Goal: Task Accomplishment & Management: Use online tool/utility

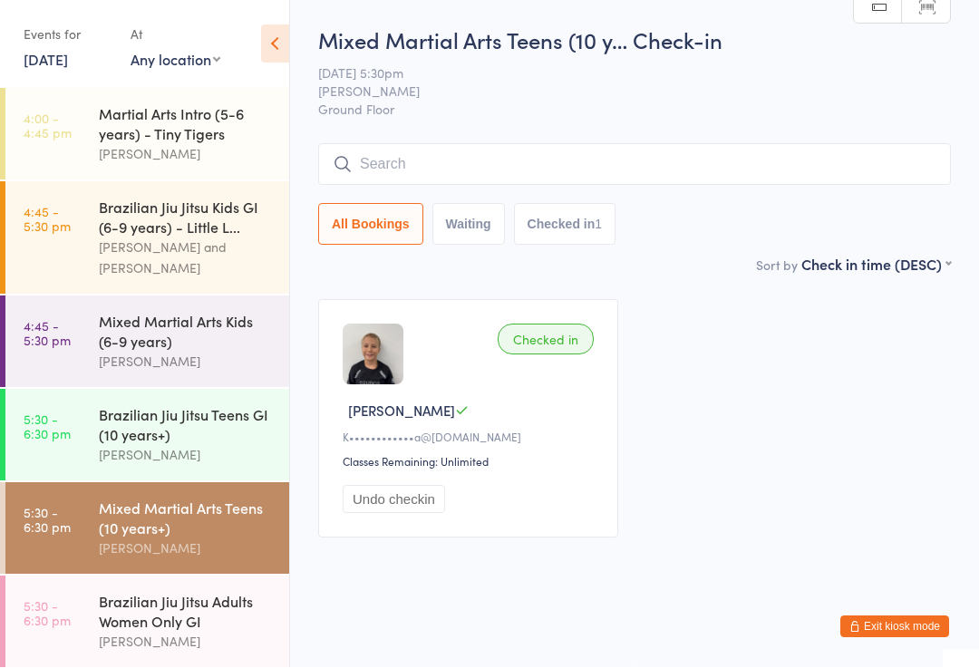
scroll to position [404, 0]
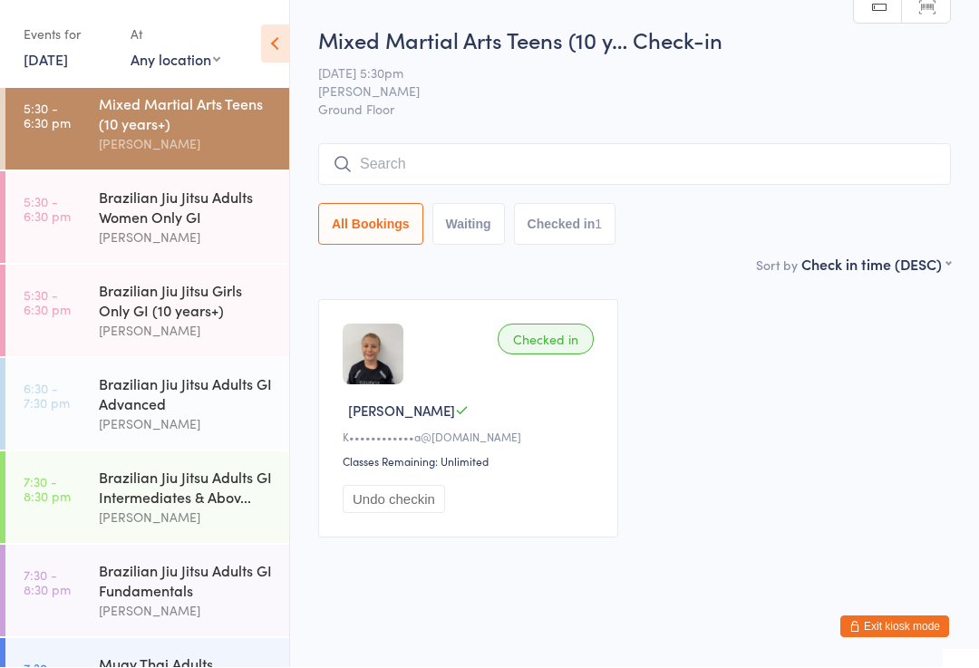
click at [142, 414] on div "Brazilian Jiu Jitsu Adults GI Advanced" at bounding box center [186, 394] width 175 height 40
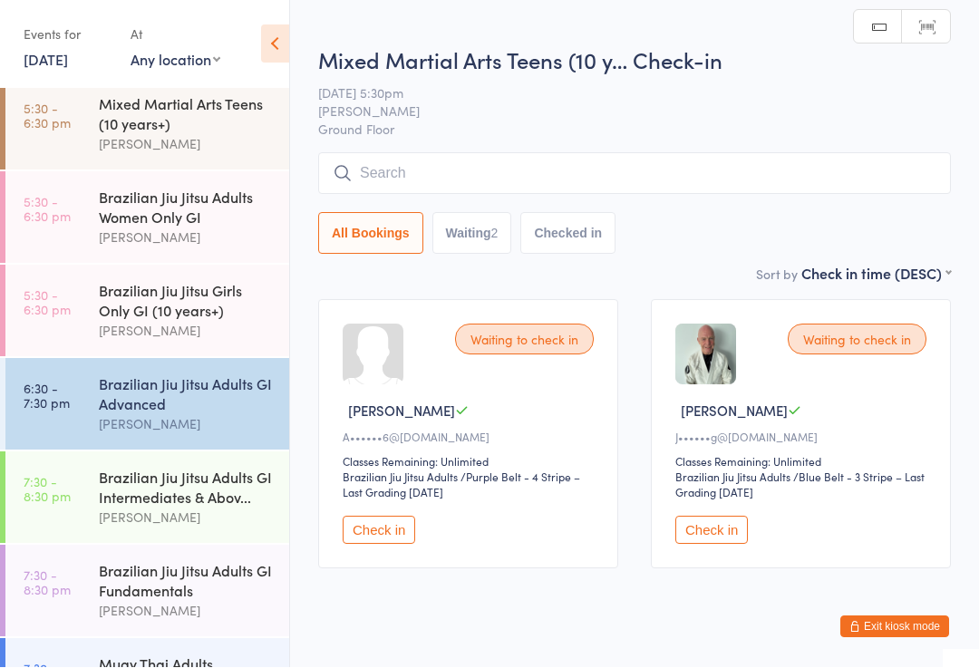
scroll to position [1, 0]
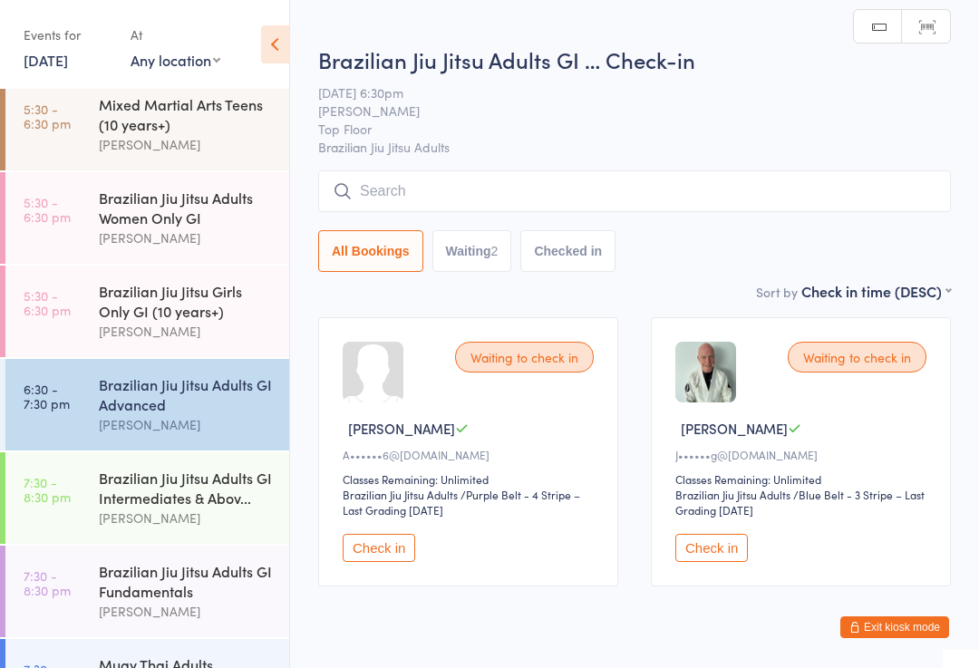
click at [729, 562] on button "Check in" at bounding box center [711, 548] width 73 height 28
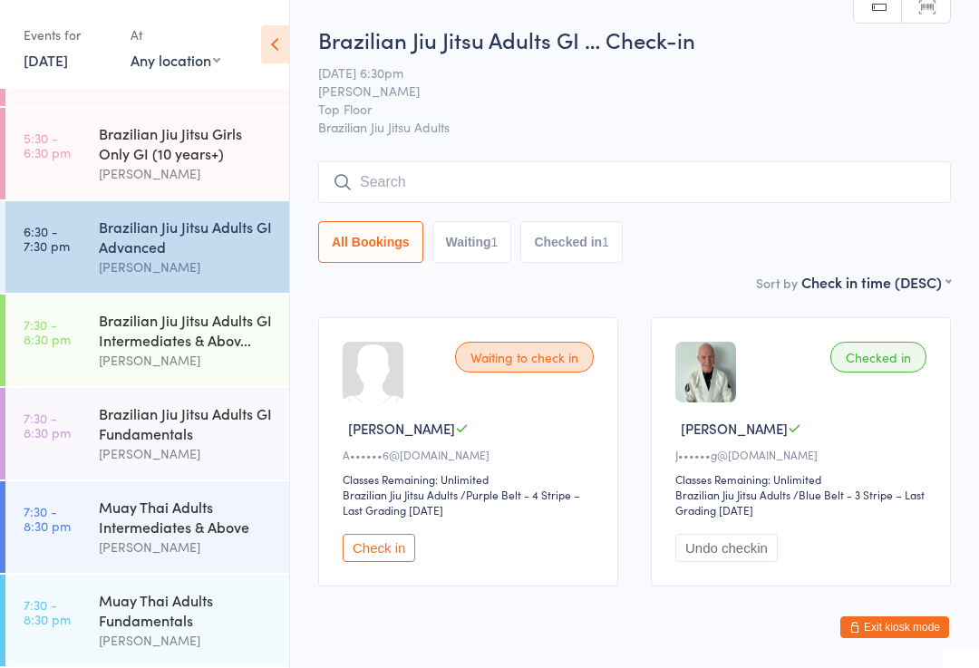
scroll to position [588, 0]
click at [151, 365] on div "[PERSON_NAME]" at bounding box center [186, 360] width 175 height 21
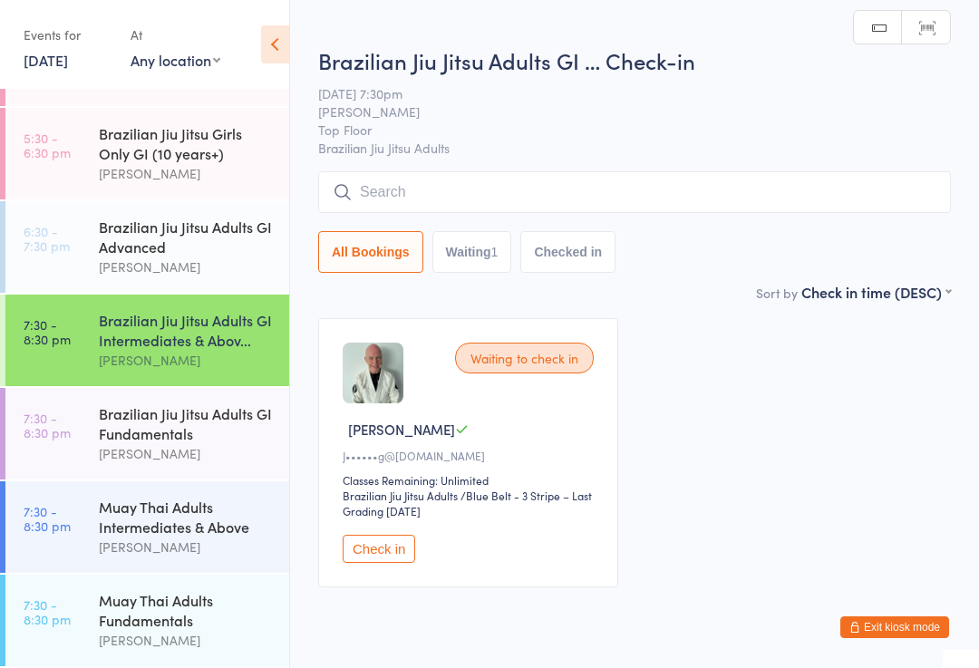
click at [563, 196] on input "search" at bounding box center [634, 192] width 633 height 42
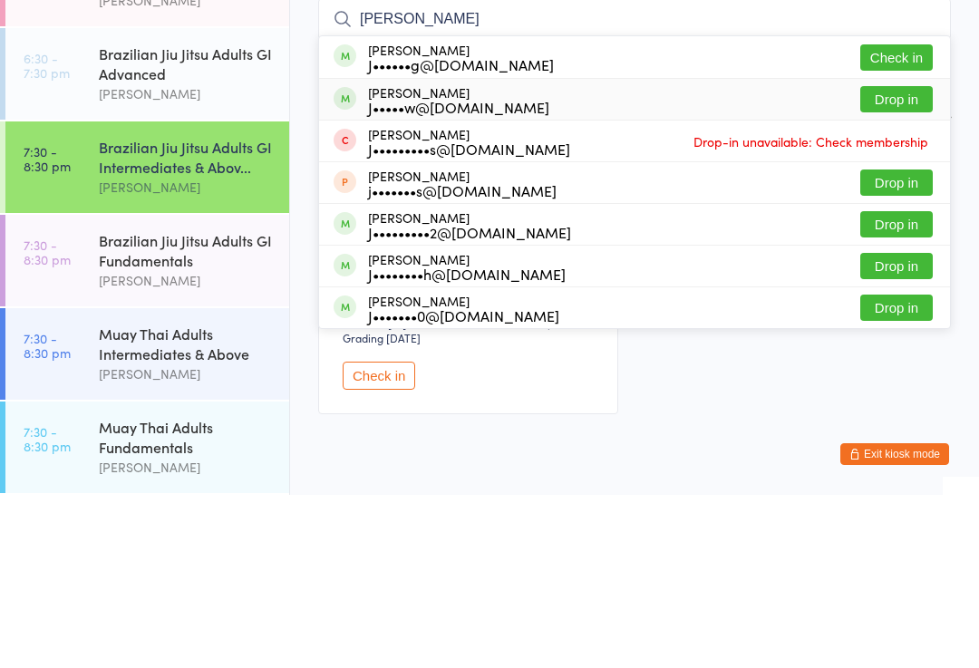
type input "[PERSON_NAME]"
click at [530, 252] on div "[PERSON_NAME] J•••••w@[DOMAIN_NAME] Drop in" at bounding box center [634, 272] width 631 height 41
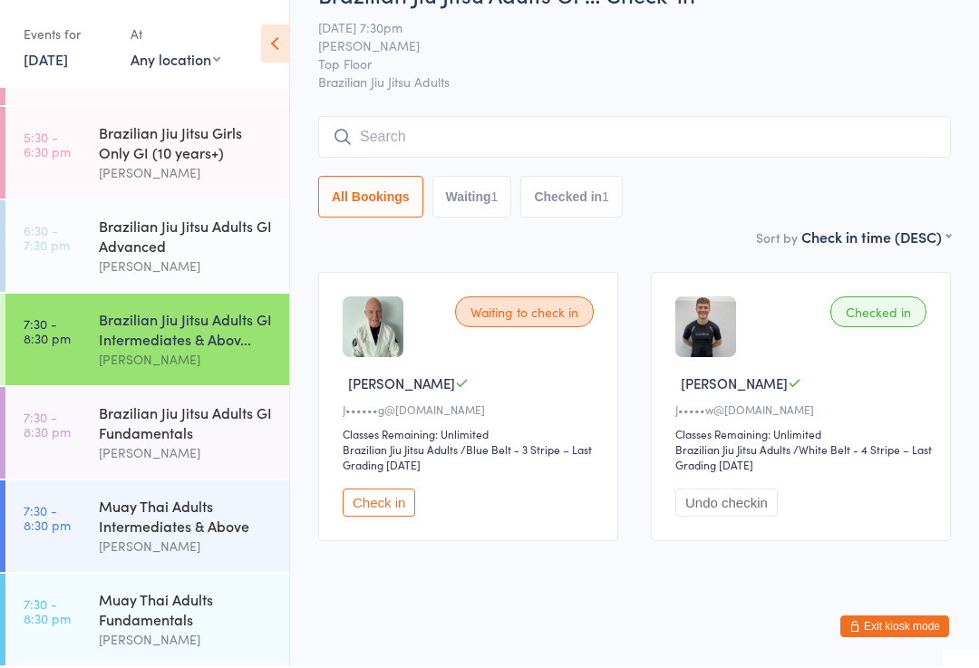
click at [444, 117] on input "search" at bounding box center [634, 138] width 633 height 42
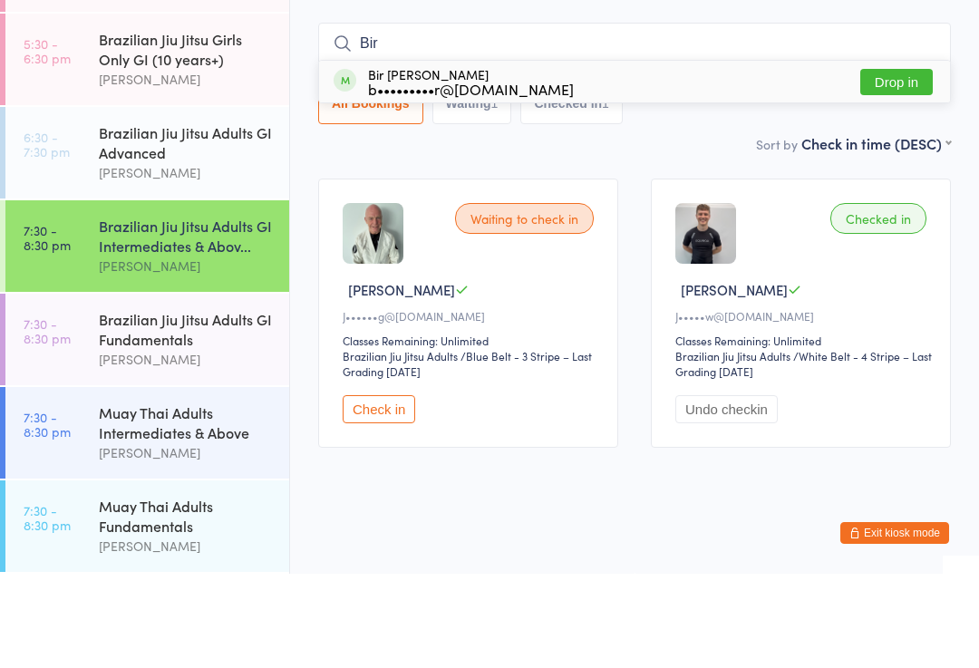
type input "Bir"
click at [895, 163] on button "Drop in" at bounding box center [896, 176] width 73 height 26
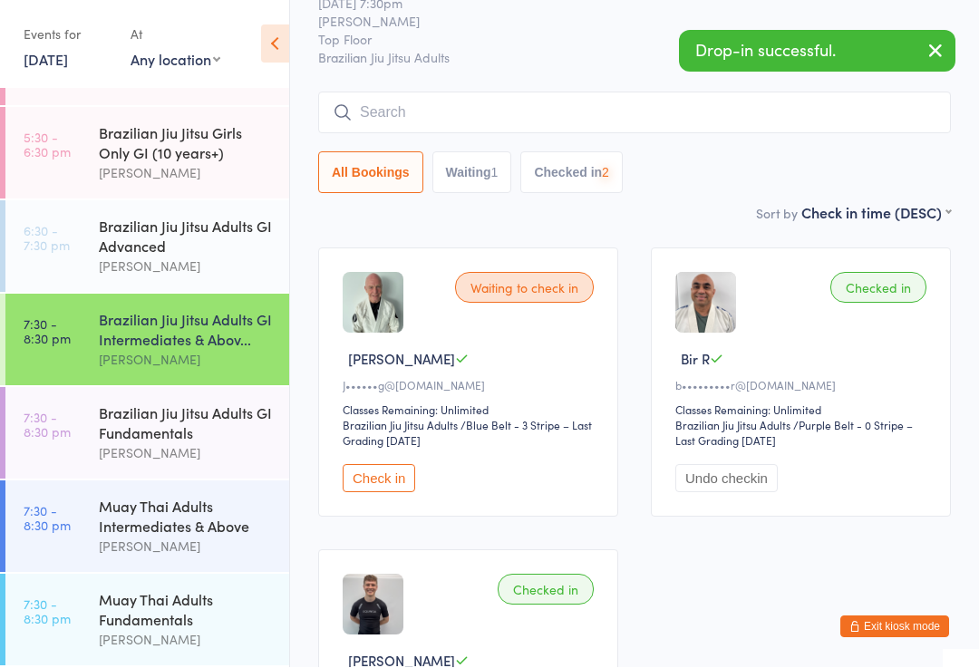
scroll to position [71, 0]
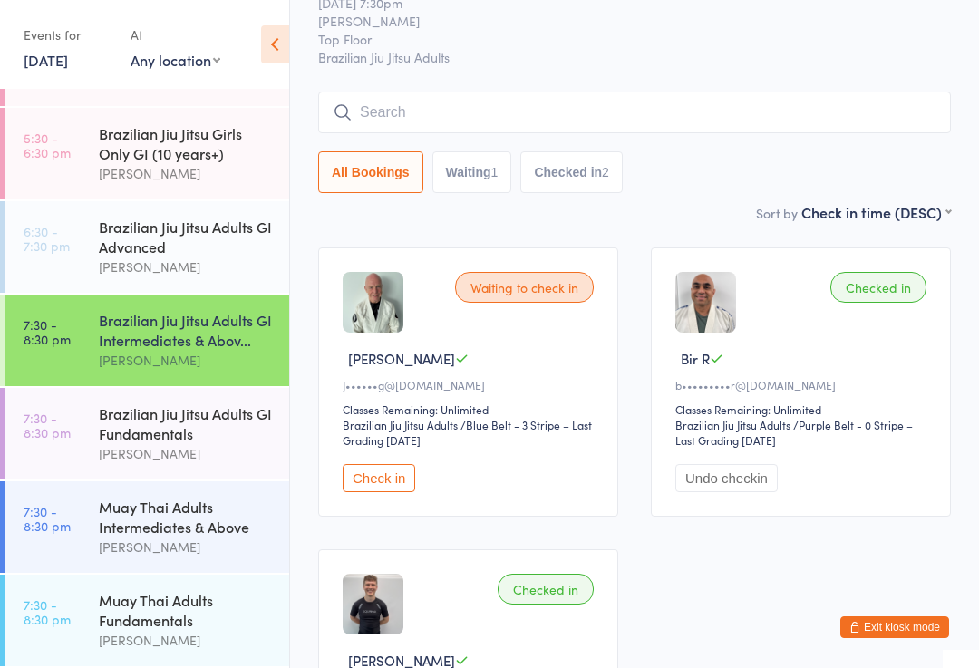
click at [216, 248] on div "Brazilian Jiu Jitsu Adults GI Advanced" at bounding box center [186, 237] width 175 height 40
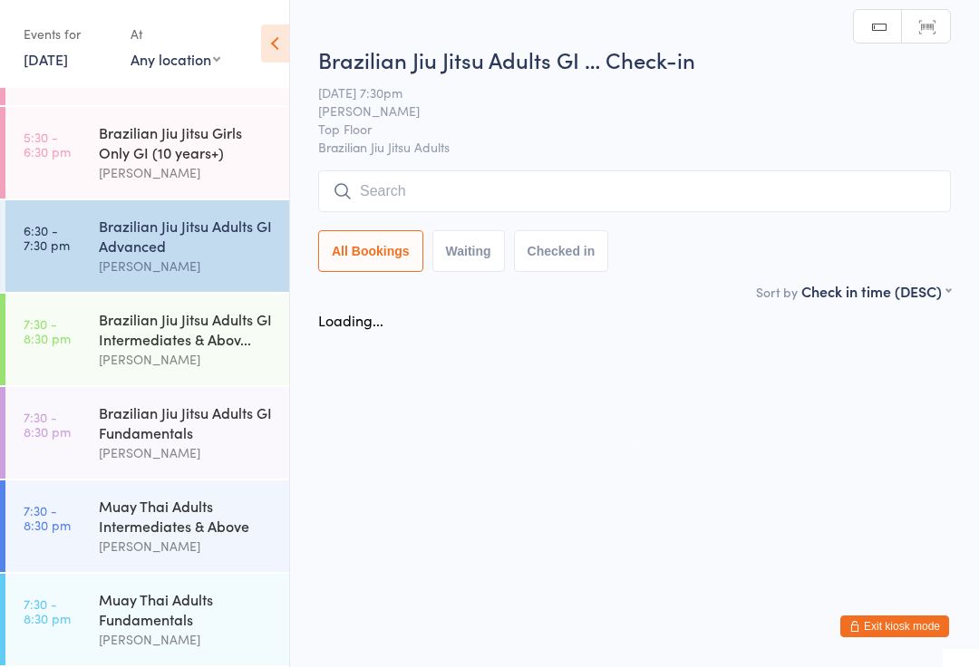
scroll to position [1, 0]
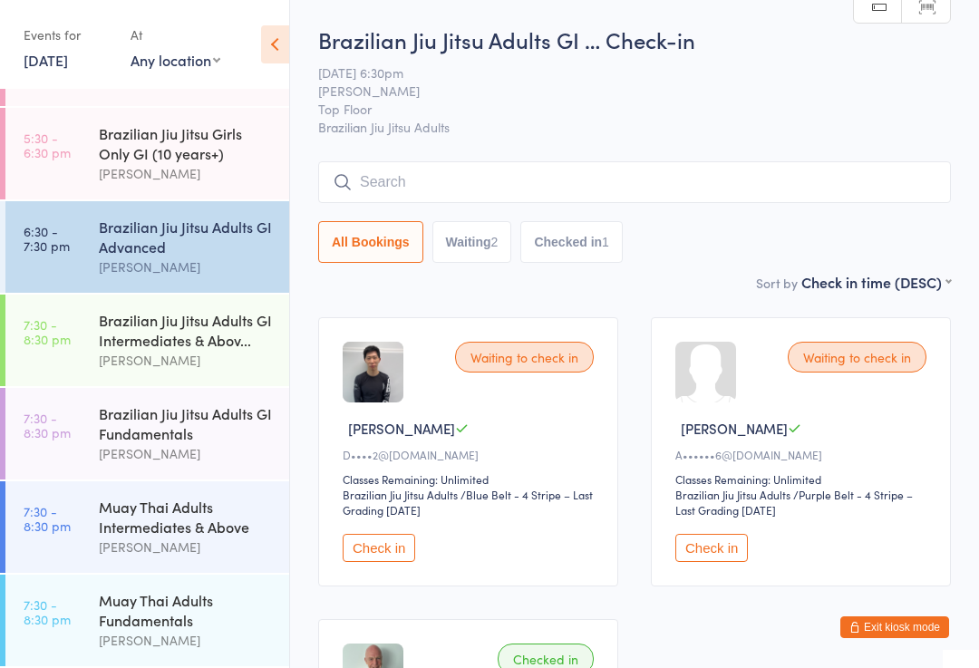
click at [520, 170] on input "search" at bounding box center [634, 182] width 633 height 42
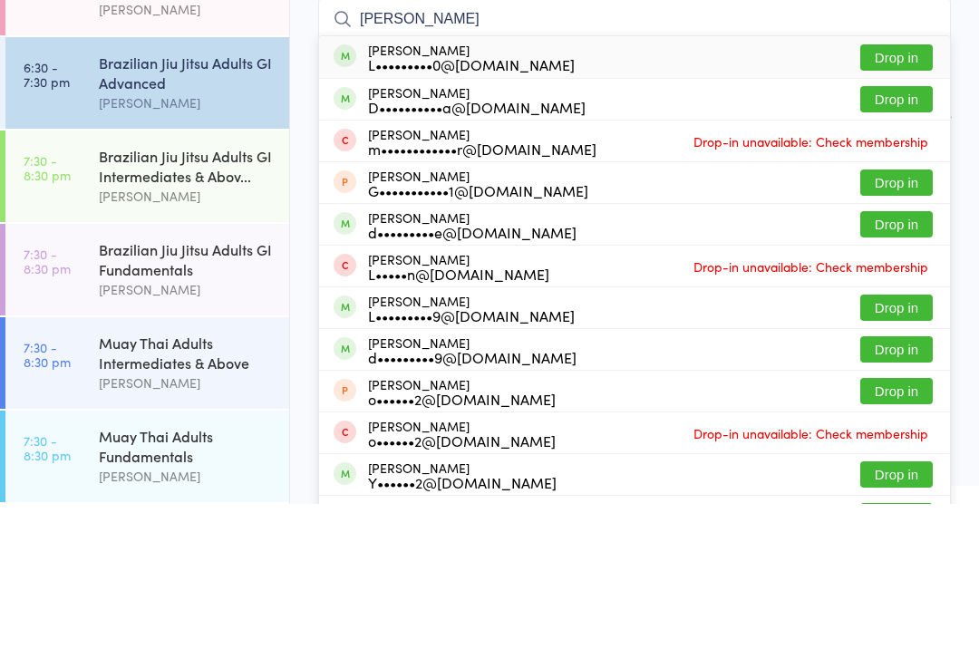
type input "[PERSON_NAME]"
click at [889, 209] on button "Drop in" at bounding box center [896, 222] width 73 height 26
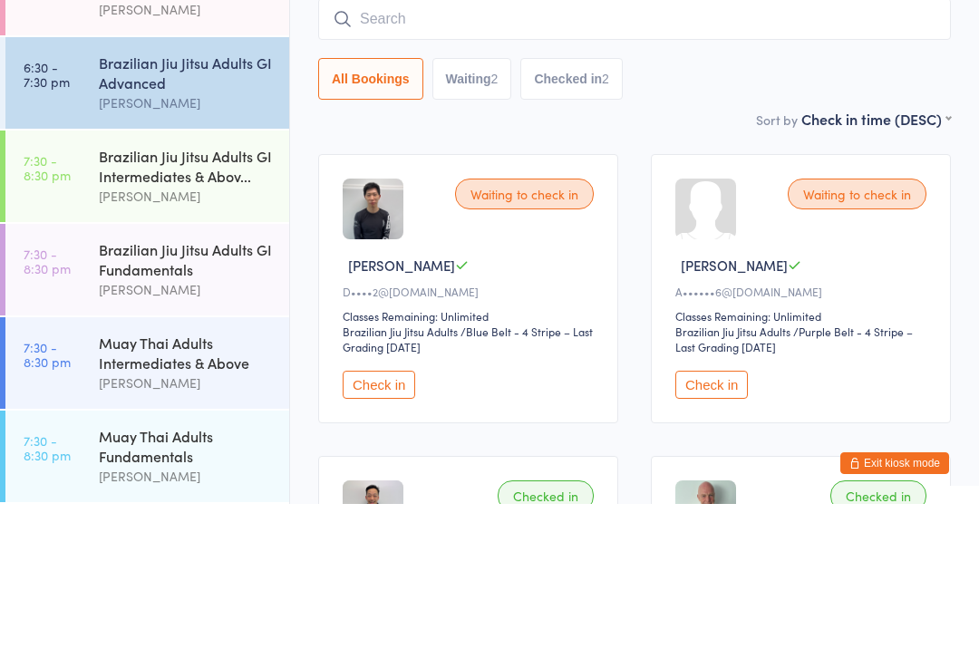
scroll to position [554, 0]
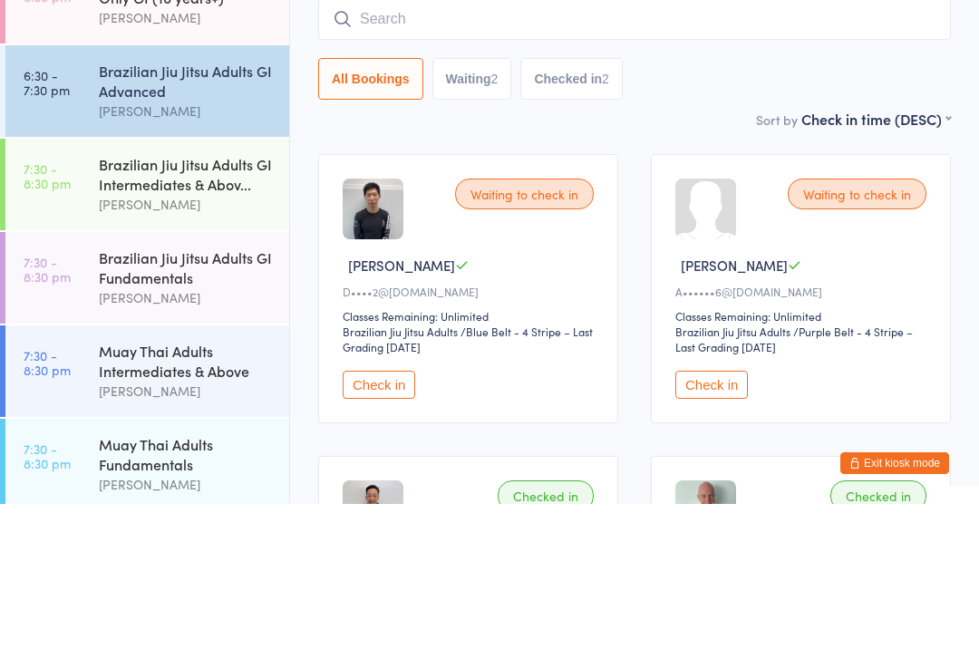
click at [354, 162] on input "search" at bounding box center [634, 183] width 633 height 42
type input "[PERSON_NAME]"
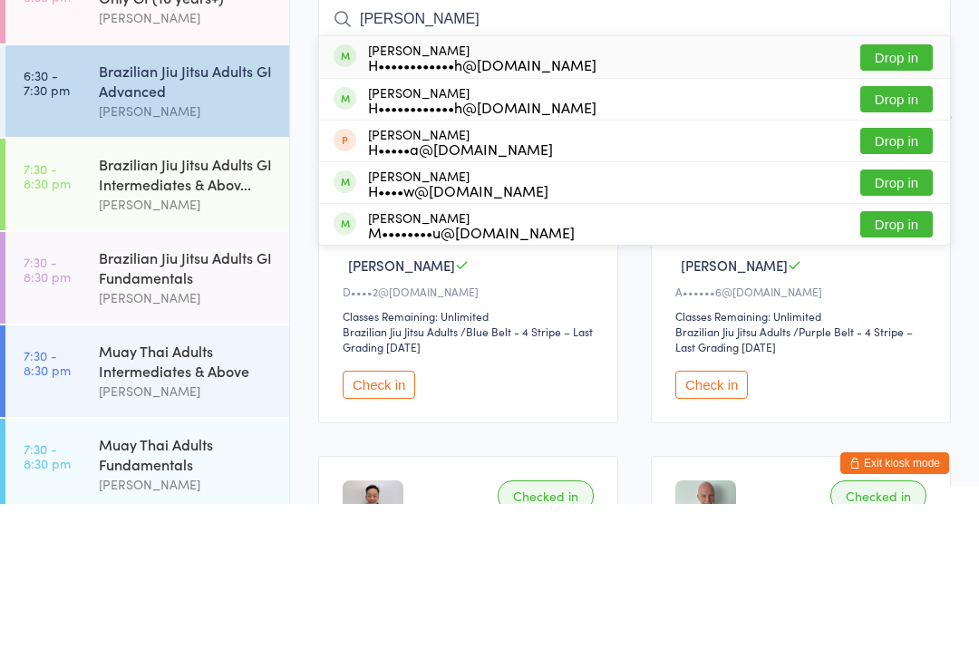
click at [909, 209] on button "Drop in" at bounding box center [896, 222] width 73 height 26
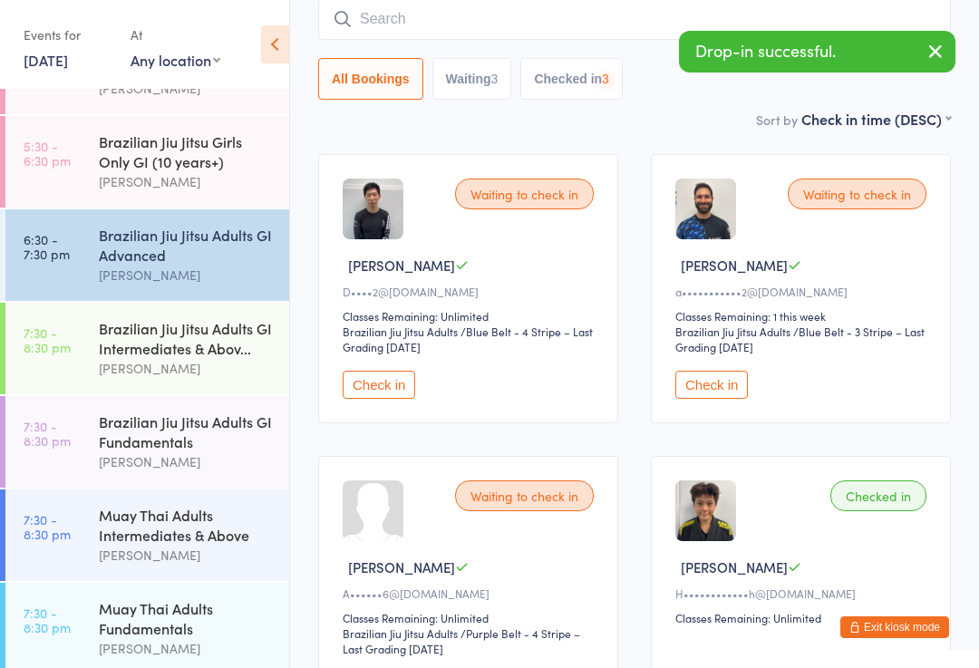
click at [431, 7] on input "search" at bounding box center [634, 19] width 633 height 42
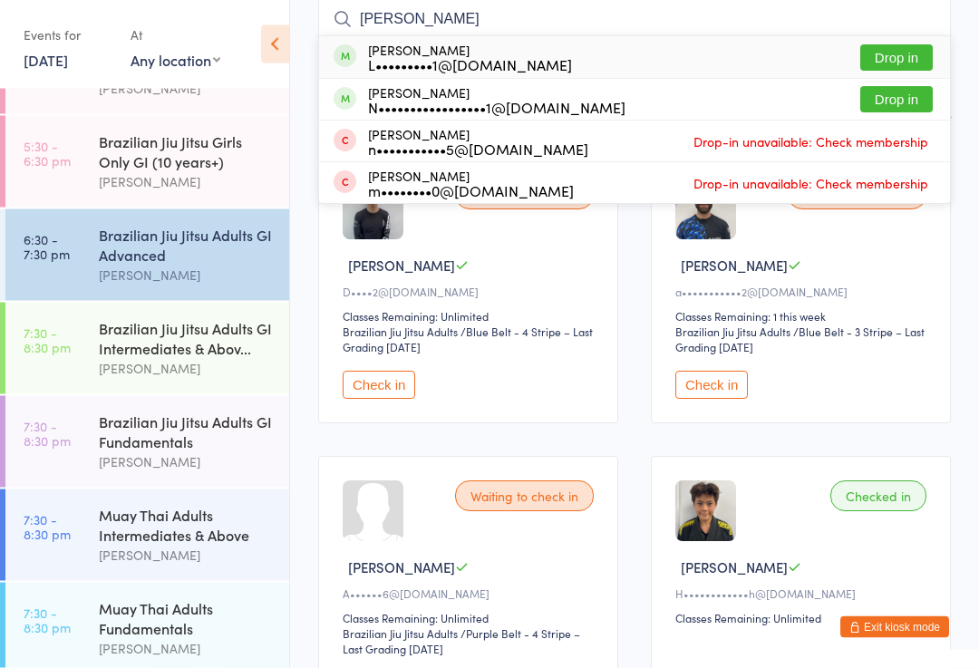
type input "[PERSON_NAME]"
click at [892, 104] on button "Drop in" at bounding box center [896, 100] width 73 height 26
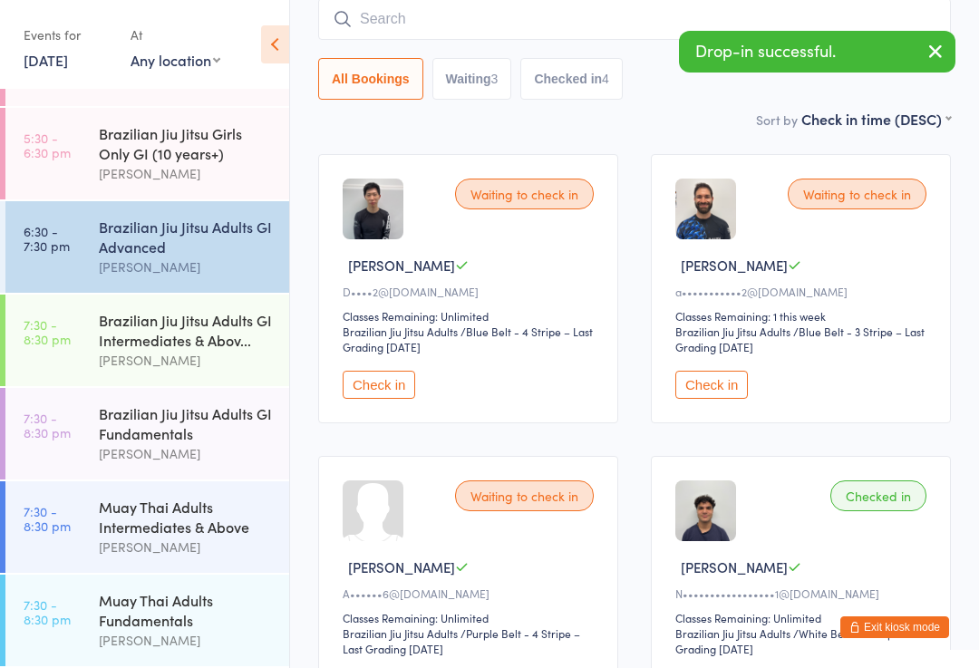
scroll to position [606, 0]
click at [118, 601] on div "Muay Thai Adults Fundamentals" at bounding box center [186, 610] width 175 height 40
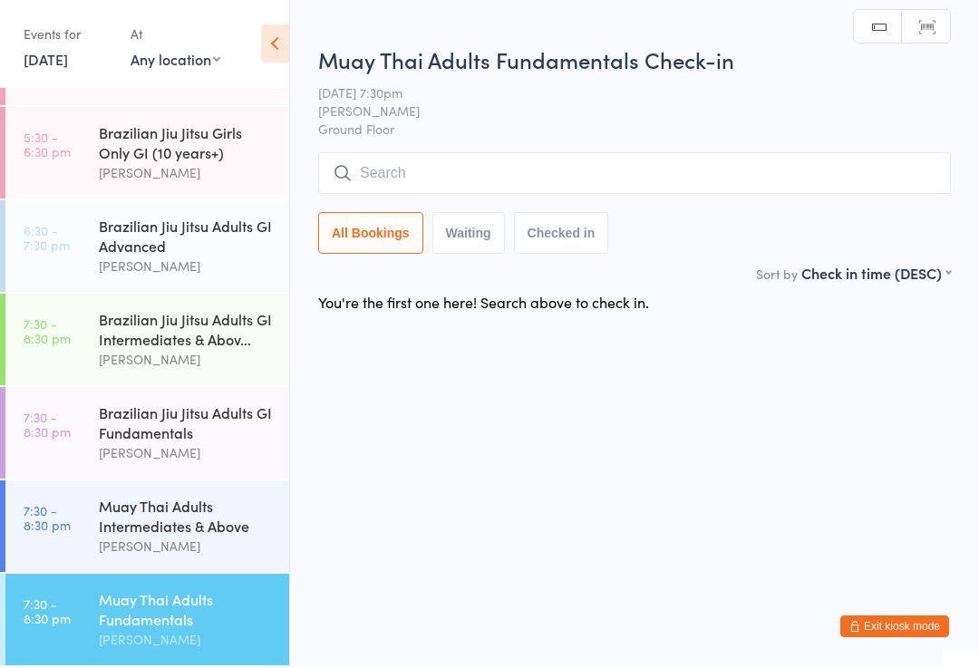
click at [378, 173] on input "search" at bounding box center [634, 174] width 633 height 42
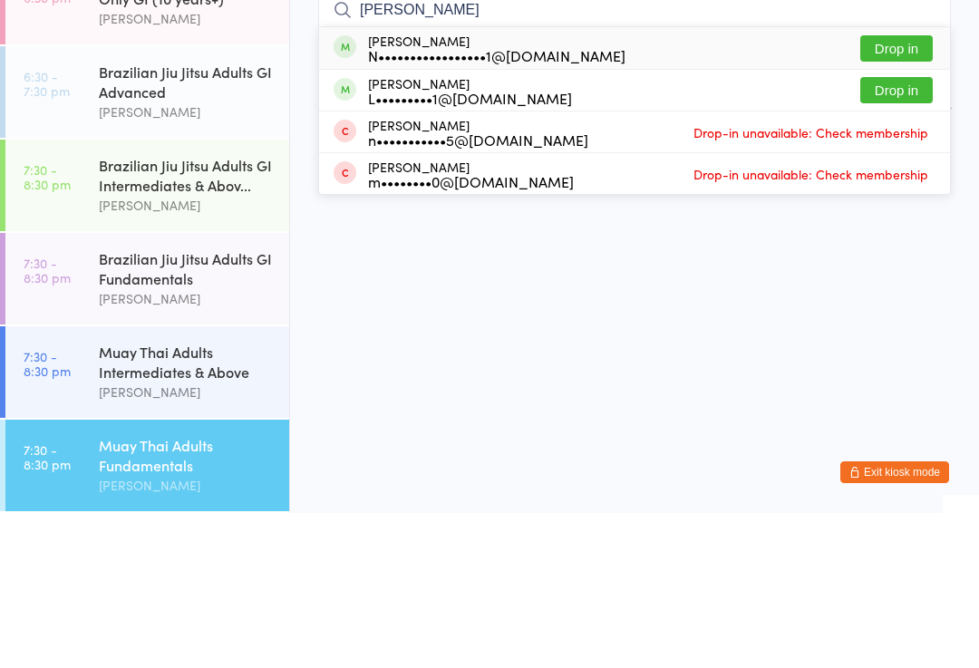
type input "[PERSON_NAME]"
click at [891, 232] on button "Drop in" at bounding box center [896, 245] width 73 height 26
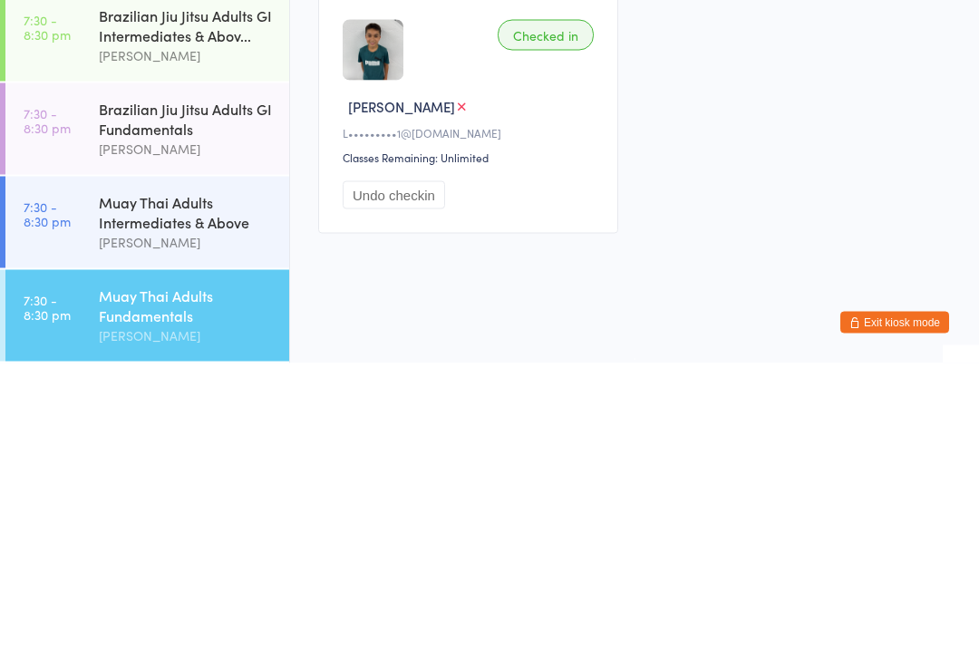
click at [384, 486] on button "Undo checkin" at bounding box center [394, 500] width 102 height 28
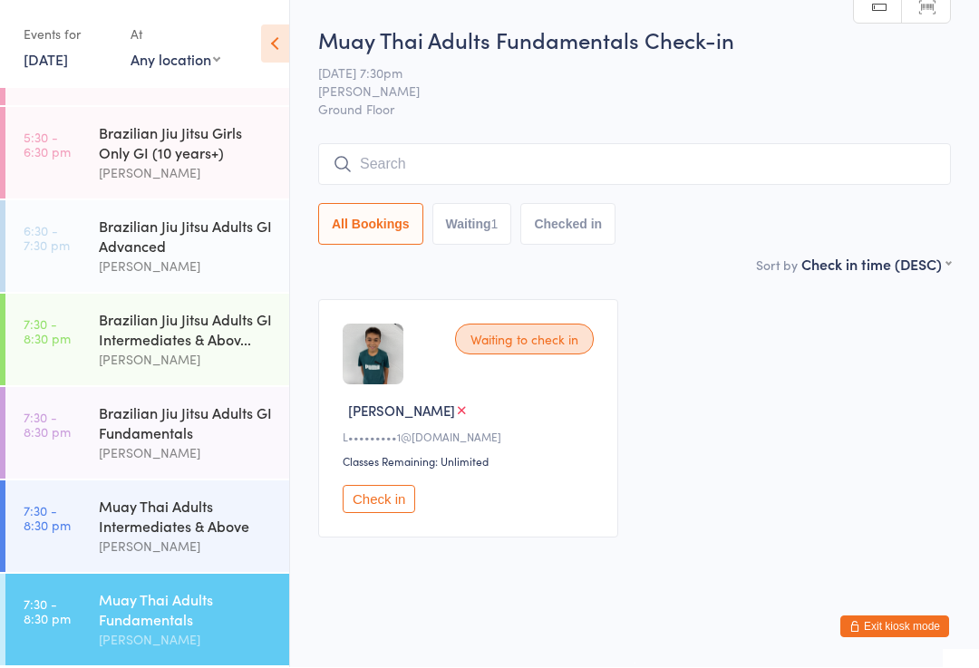
click at [396, 159] on input "search" at bounding box center [634, 165] width 633 height 42
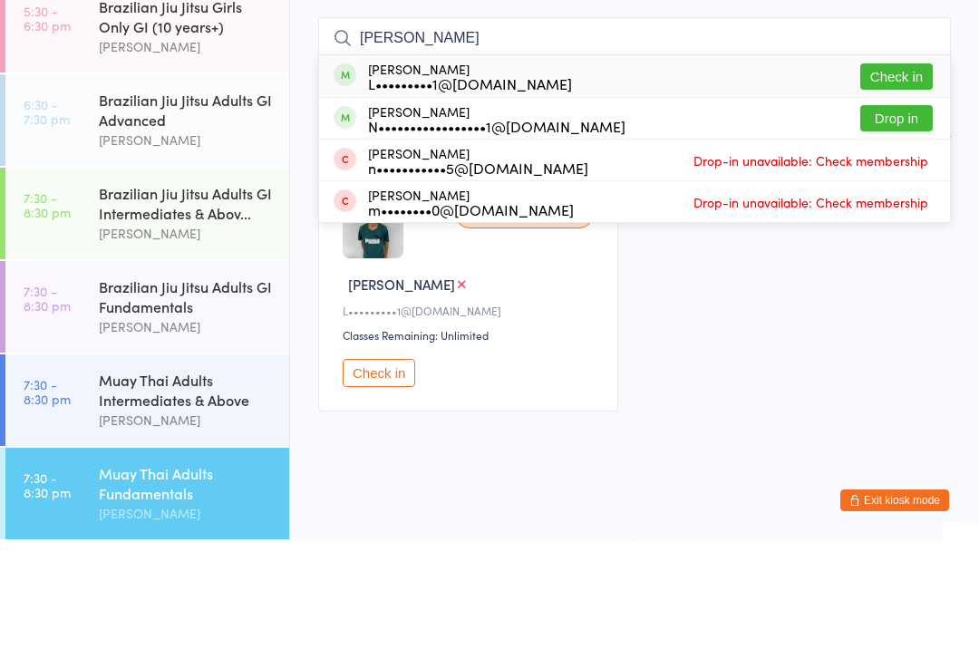
type input "[PERSON_NAME]"
click at [878, 232] on button "Drop in" at bounding box center [896, 245] width 73 height 26
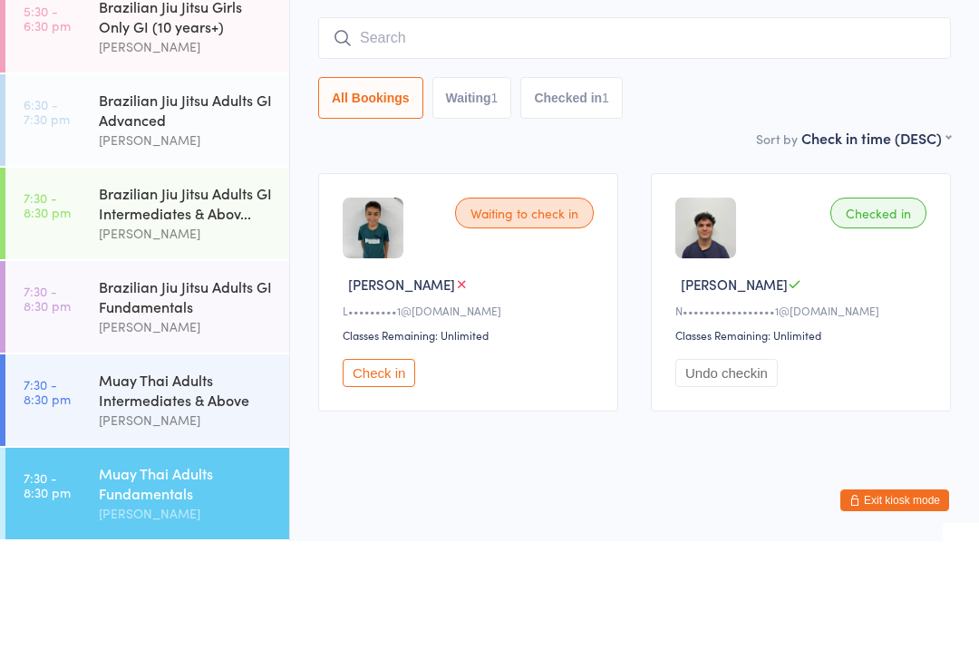
click at [228, 217] on div "Brazilian Jiu Jitsu Adults GI Advanced" at bounding box center [186, 237] width 175 height 40
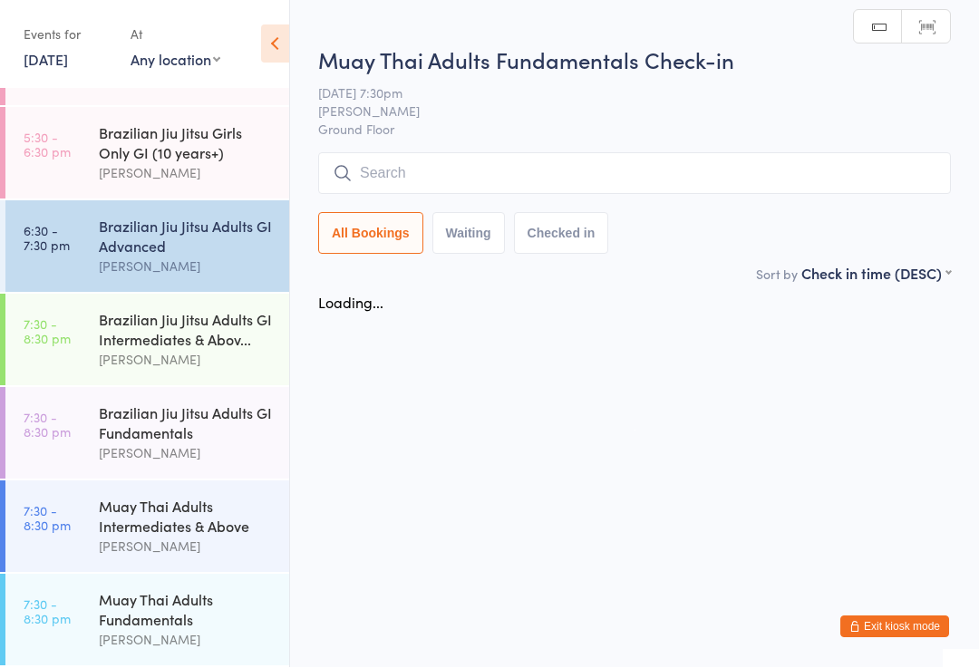
scroll to position [1, 0]
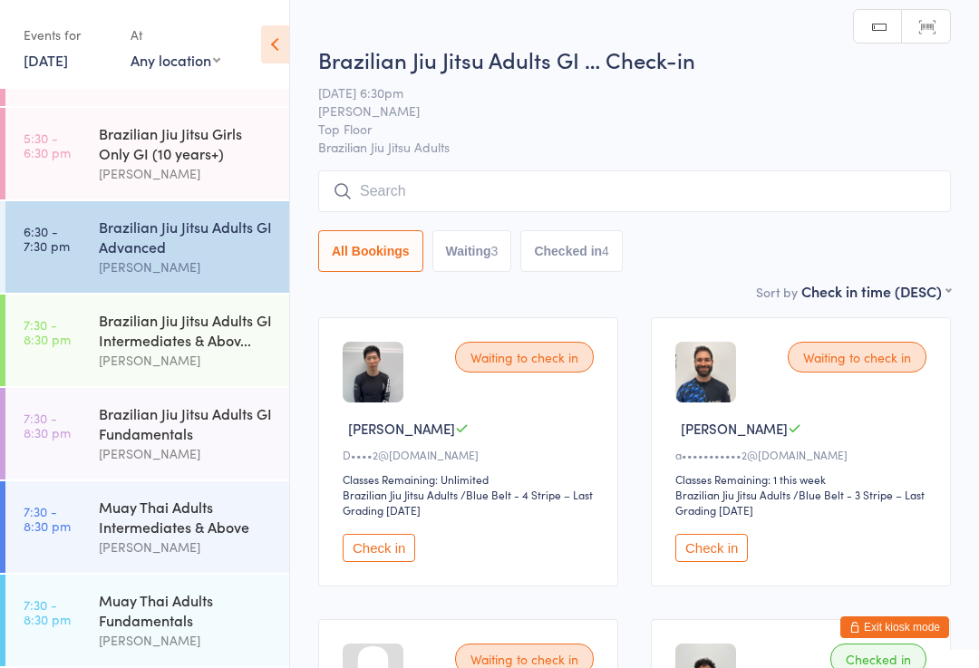
click at [476, 180] on input "search" at bounding box center [634, 191] width 633 height 42
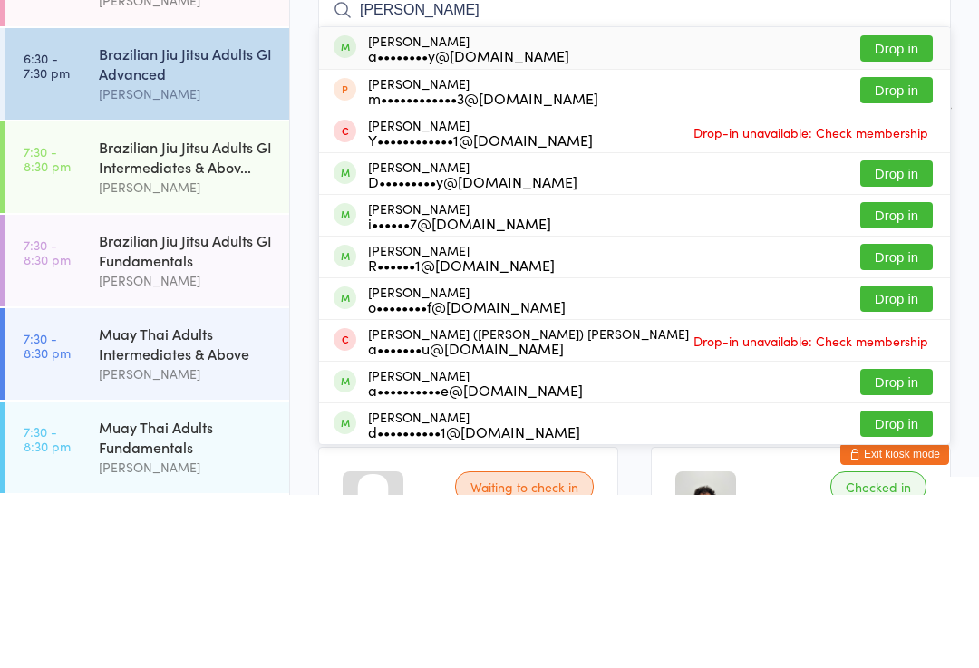
type input "[PERSON_NAME]"
click at [899, 209] on button "Drop in" at bounding box center [896, 222] width 73 height 26
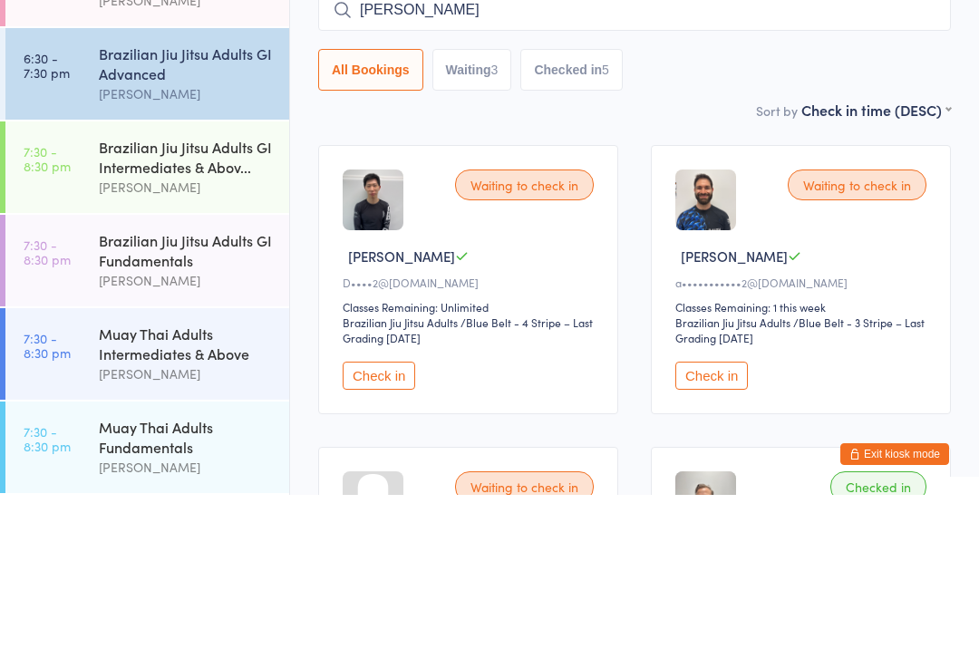
type input "[PERSON_NAME]"
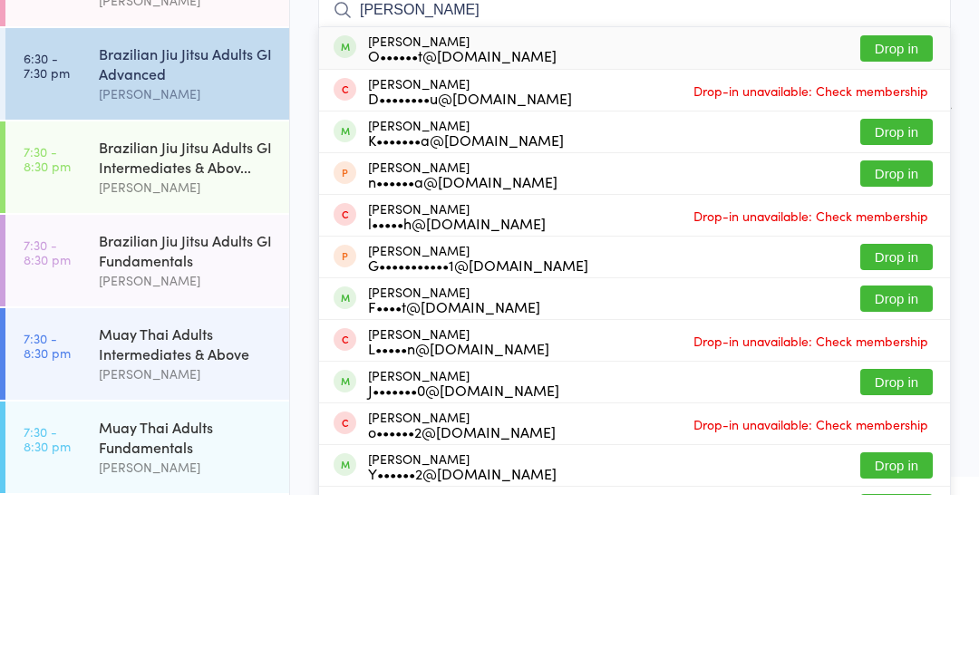
click at [909, 209] on button "Drop in" at bounding box center [896, 222] width 73 height 26
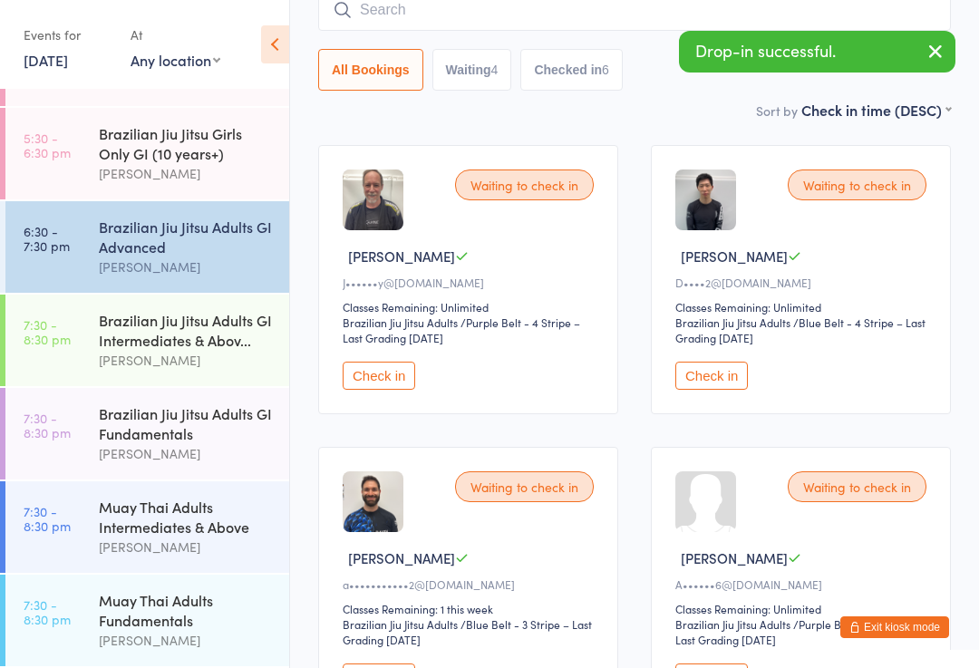
click at [840, 28] on input "search" at bounding box center [634, 10] width 633 height 42
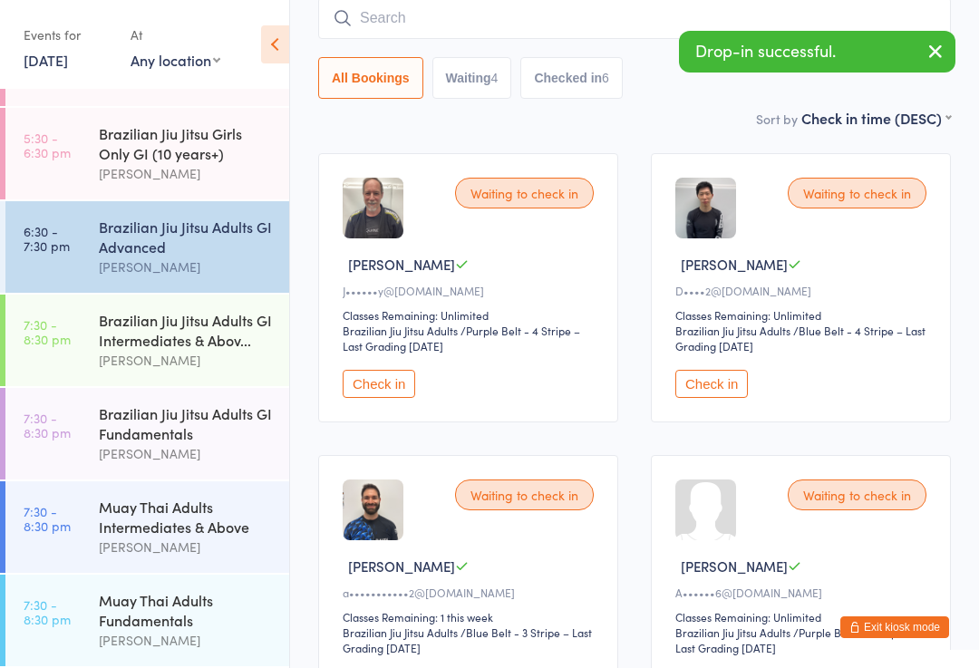
scroll to position [164, 0]
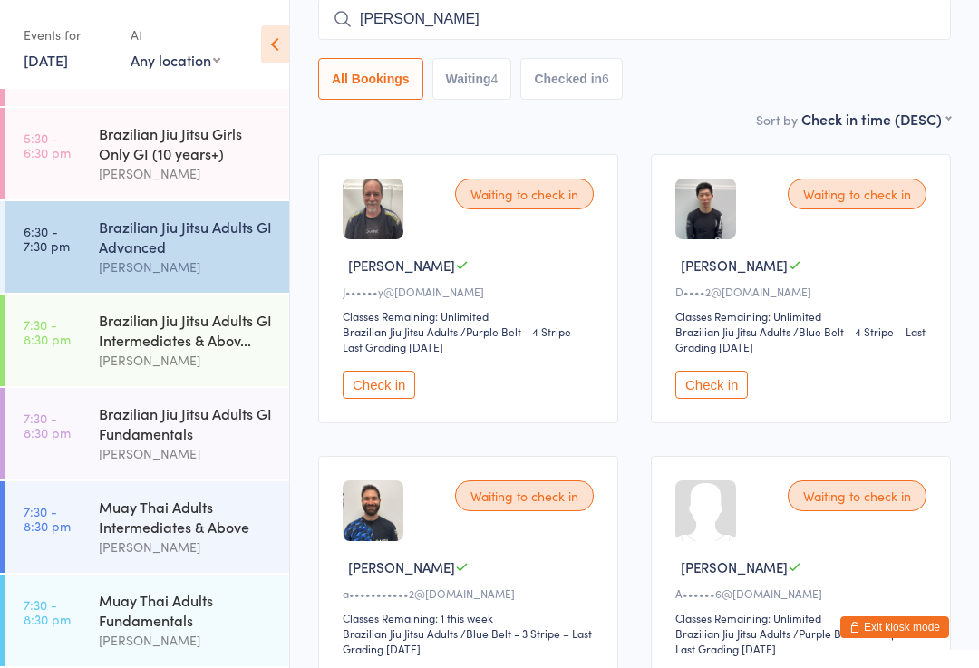
type input "[PERSON_NAME]"
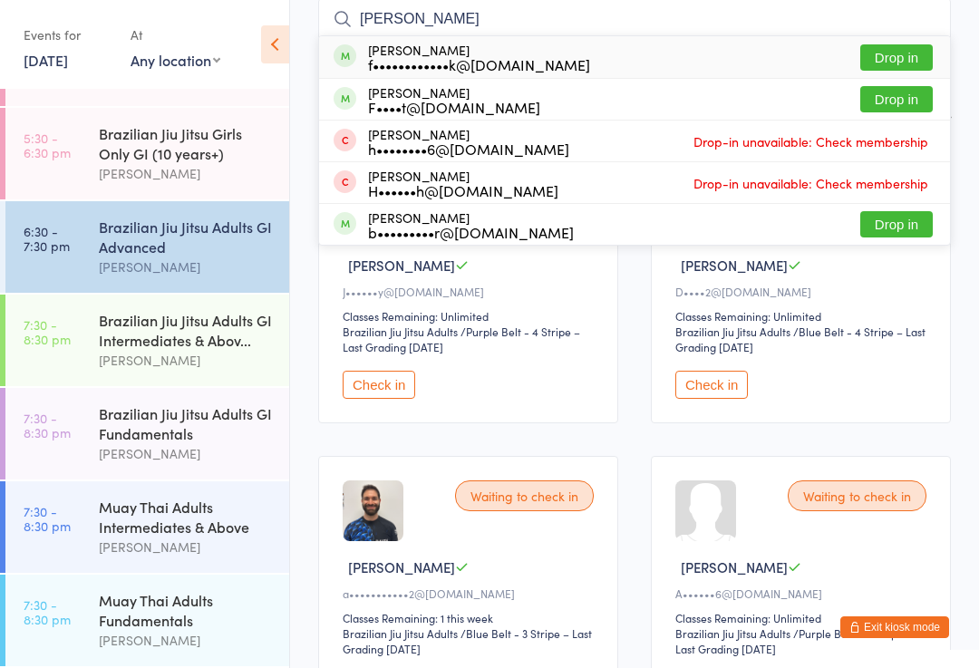
click at [904, 53] on button "Drop in" at bounding box center [896, 57] width 73 height 26
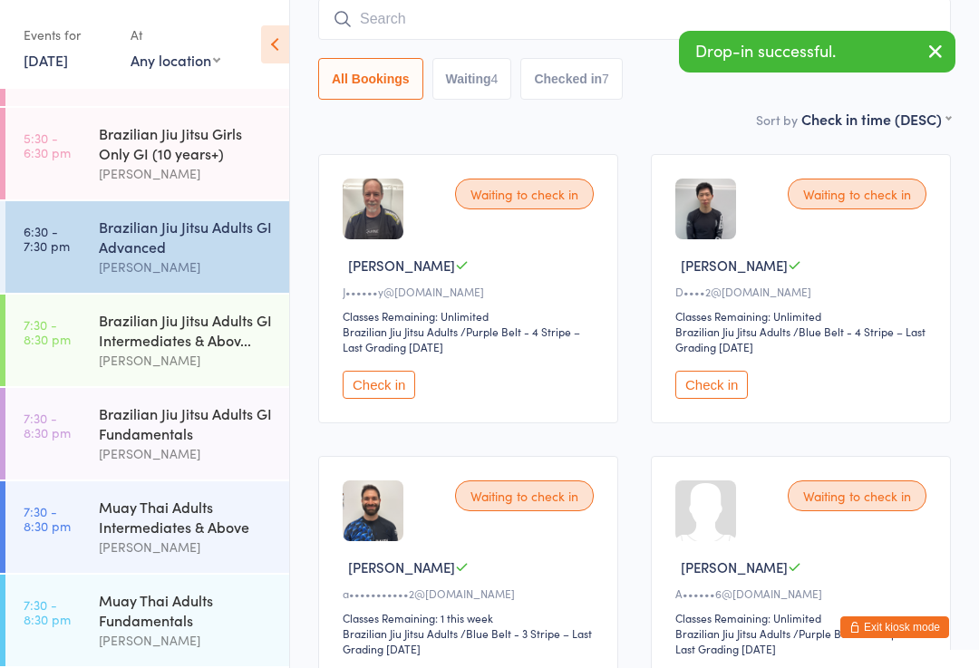
click at [403, 15] on input "search" at bounding box center [634, 19] width 633 height 42
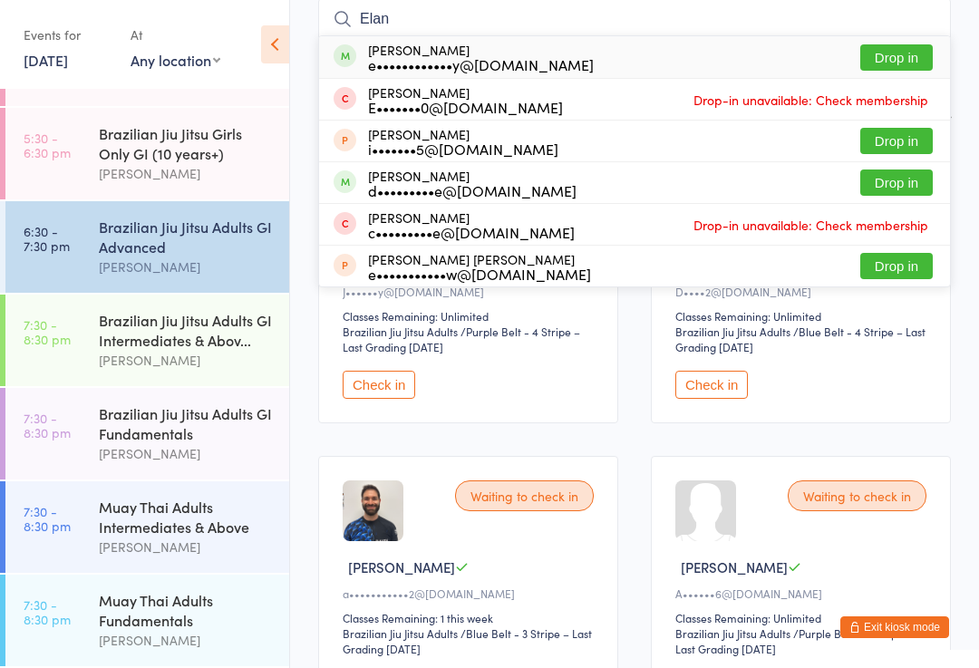
type input "Elan"
click at [518, 69] on div "e••••••••••••y@[DOMAIN_NAME]" at bounding box center [481, 64] width 226 height 15
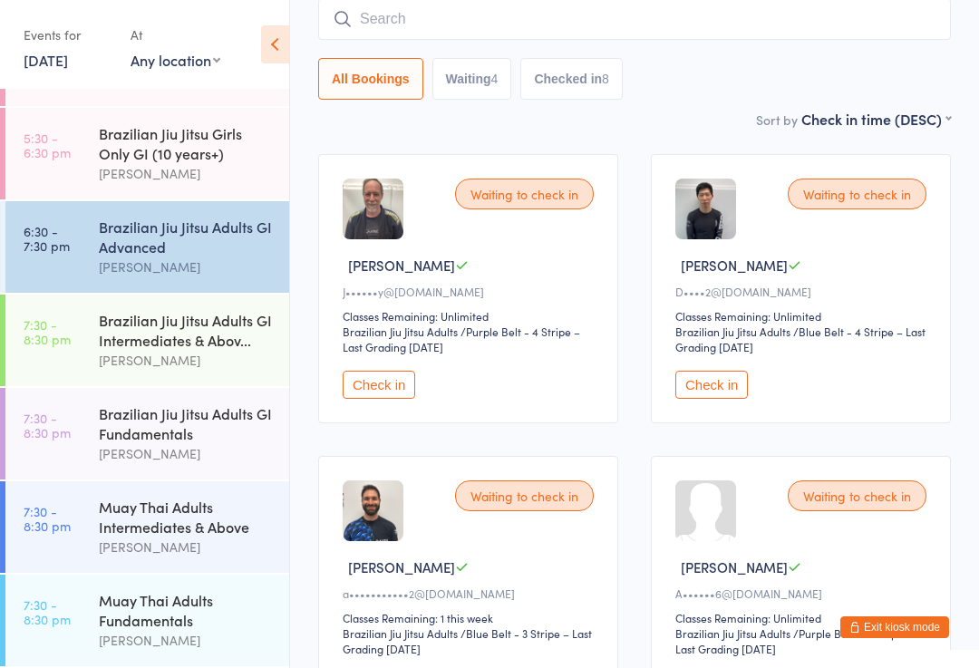
click at [672, 20] on input "search" at bounding box center [634, 19] width 633 height 42
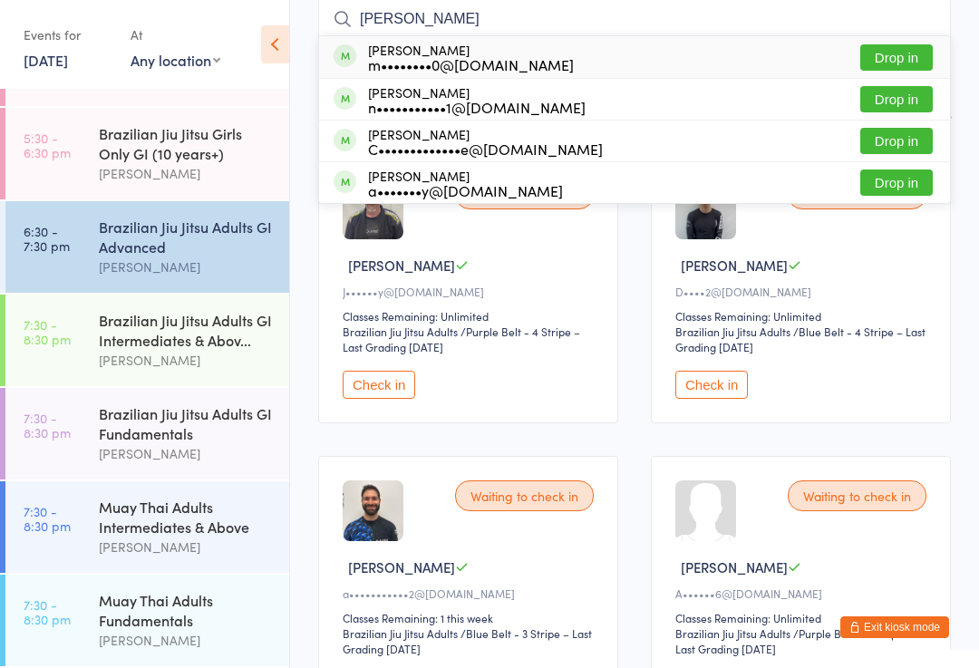
type input "[PERSON_NAME]"
click at [893, 148] on button "Drop in" at bounding box center [896, 141] width 73 height 26
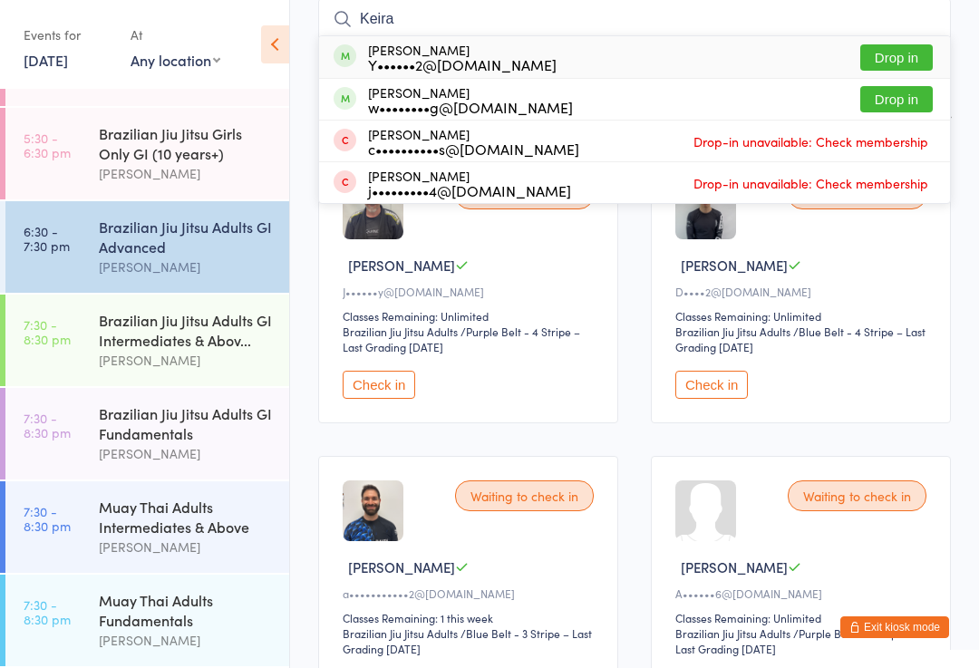
type input "Keira"
click at [913, 54] on button "Drop in" at bounding box center [896, 57] width 73 height 26
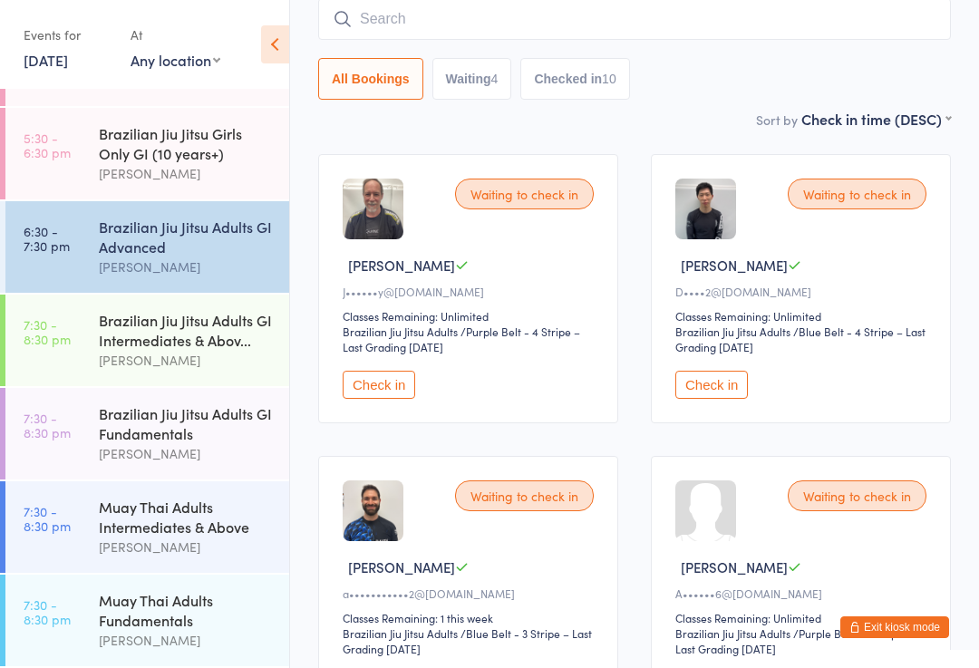
scroll to position [163, 0]
click at [388, 15] on input "search" at bounding box center [634, 20] width 633 height 42
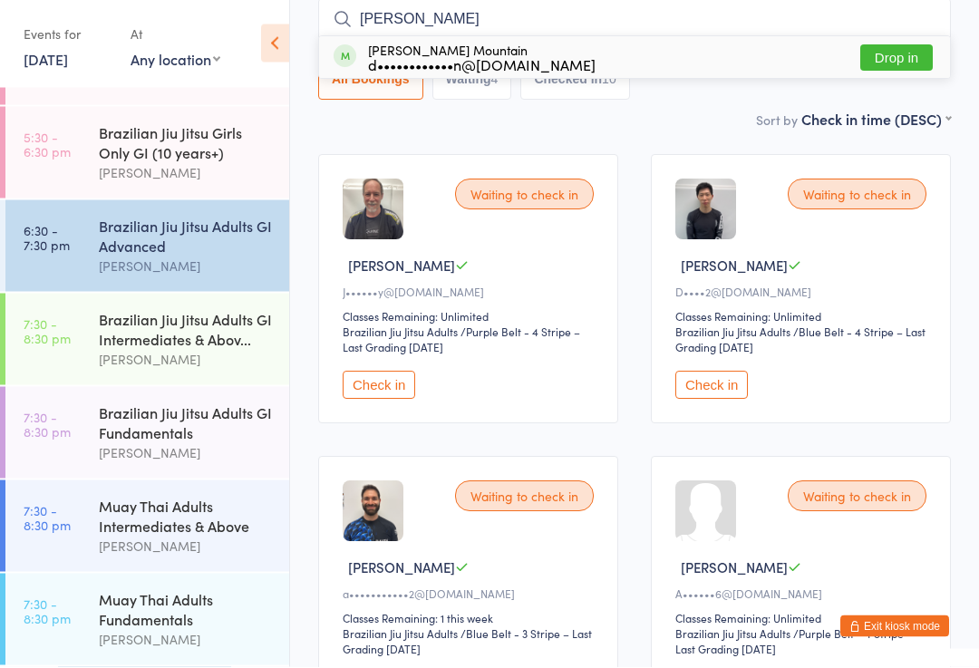
type input "[PERSON_NAME]"
click at [485, 53] on div "[PERSON_NAME] Mountain d••••••••••••n@[DOMAIN_NAME]" at bounding box center [482, 58] width 228 height 29
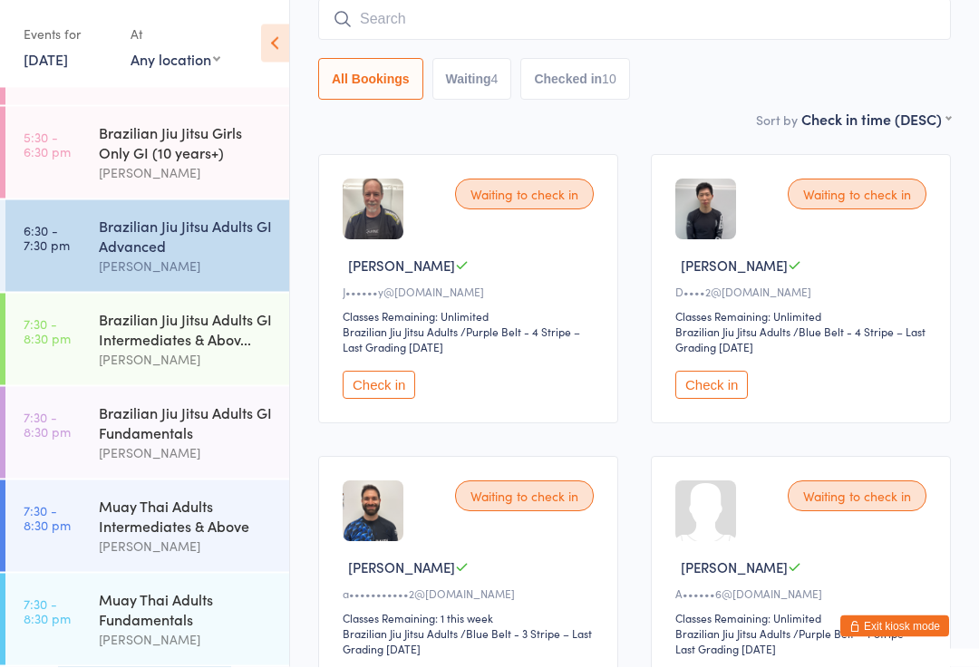
scroll to position [164, 0]
click at [607, 19] on input "search" at bounding box center [634, 19] width 633 height 42
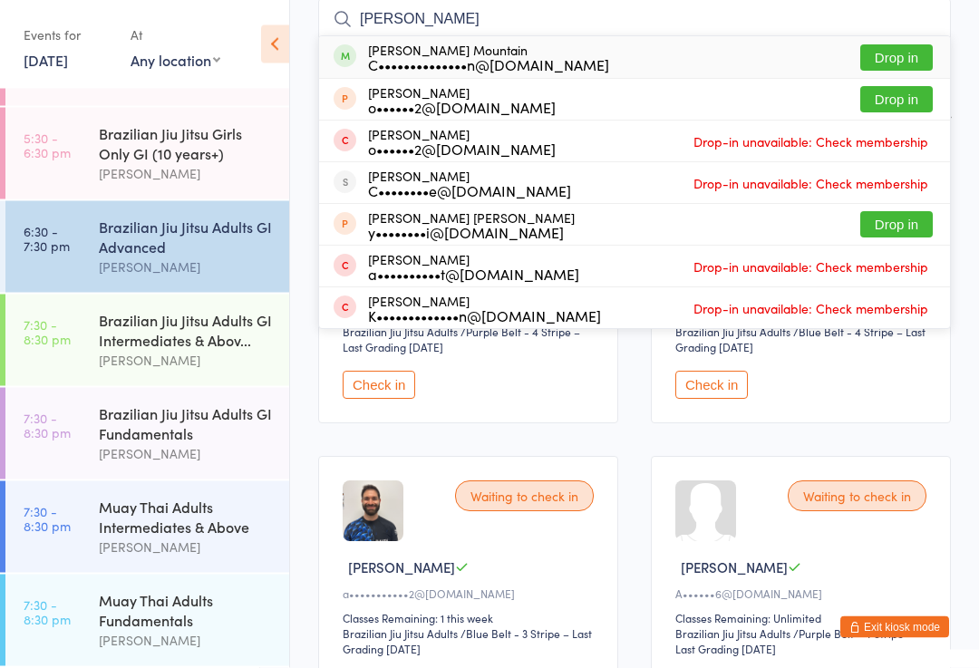
type input "[PERSON_NAME]"
click at [717, 55] on div "[PERSON_NAME] Mountain C••••••••••••••n@[DOMAIN_NAME] Drop in" at bounding box center [634, 58] width 631 height 42
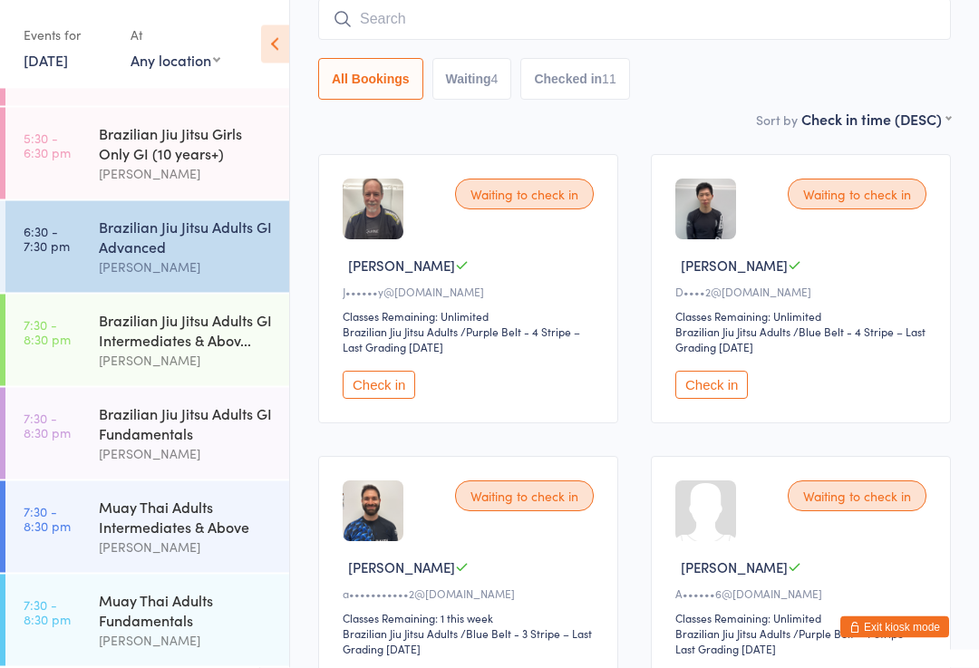
scroll to position [164, 0]
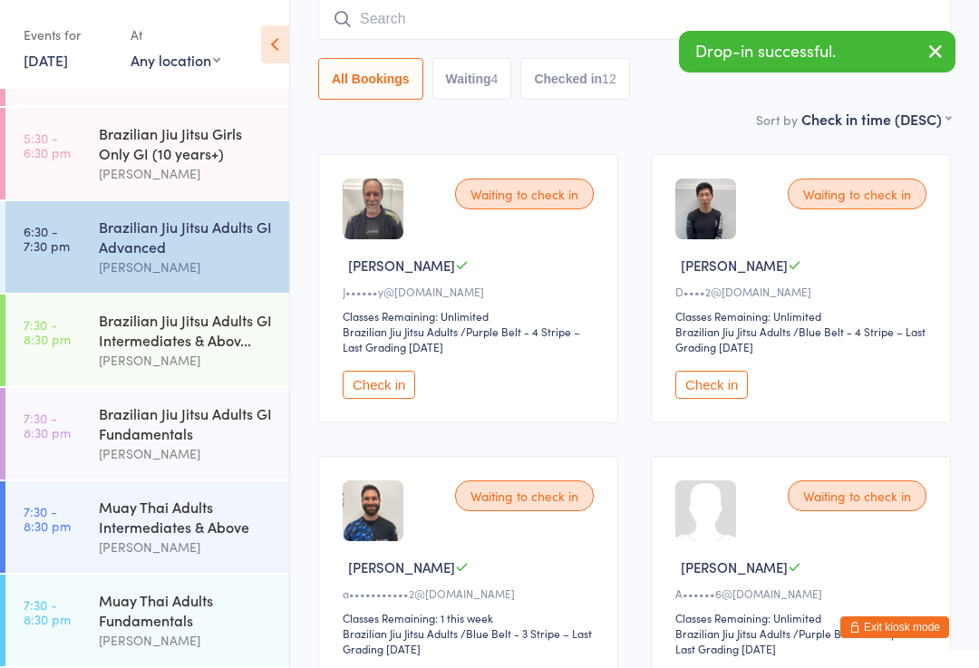
click at [937, 53] on icon "button" at bounding box center [936, 51] width 22 height 23
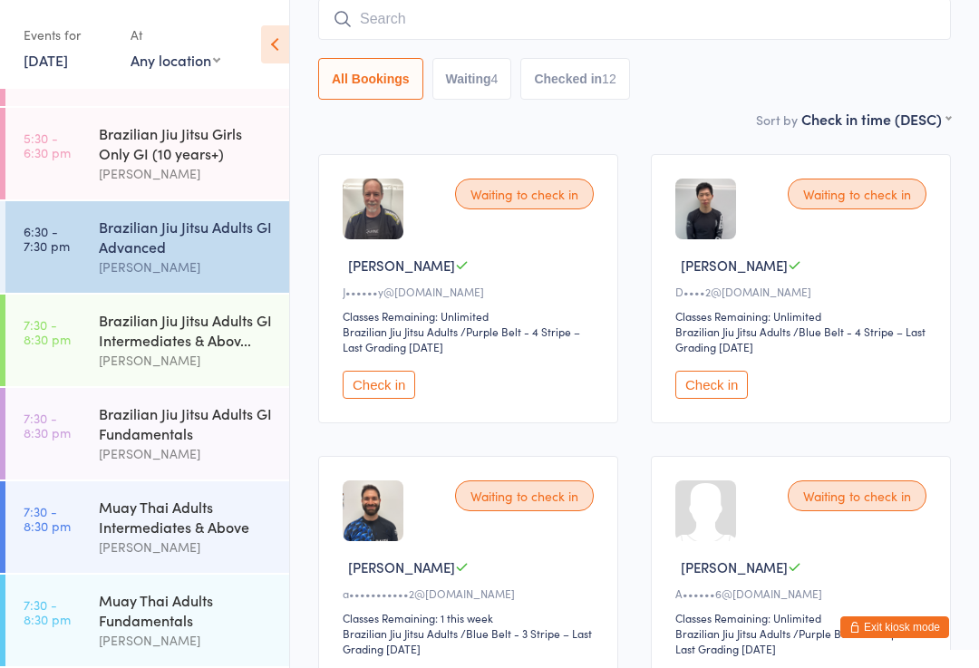
click at [410, 25] on input "search" at bounding box center [634, 19] width 633 height 42
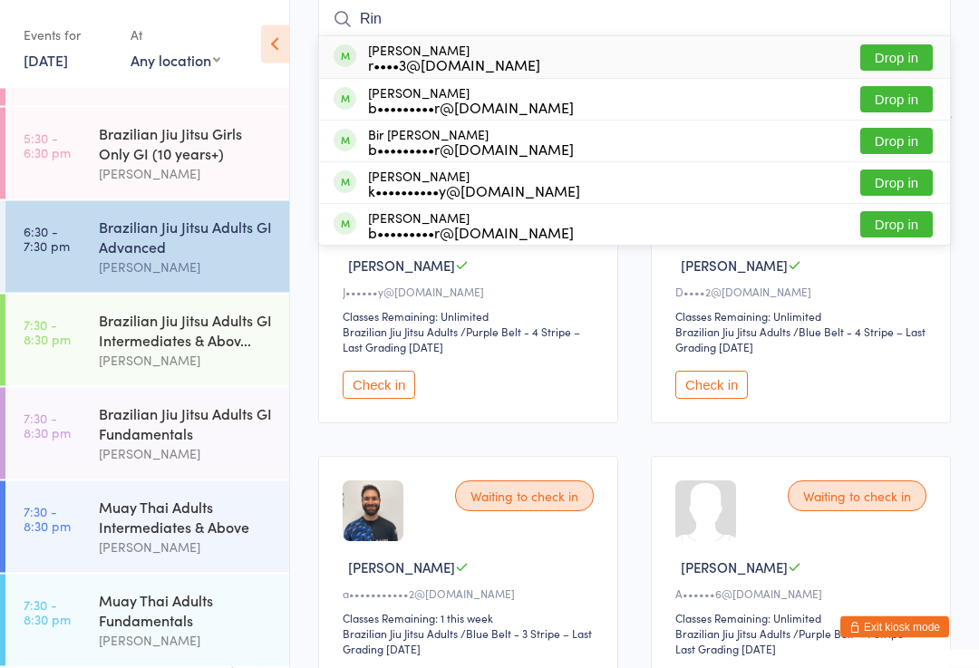
type input "Rin"
click at [899, 60] on button "Drop in" at bounding box center [896, 58] width 73 height 26
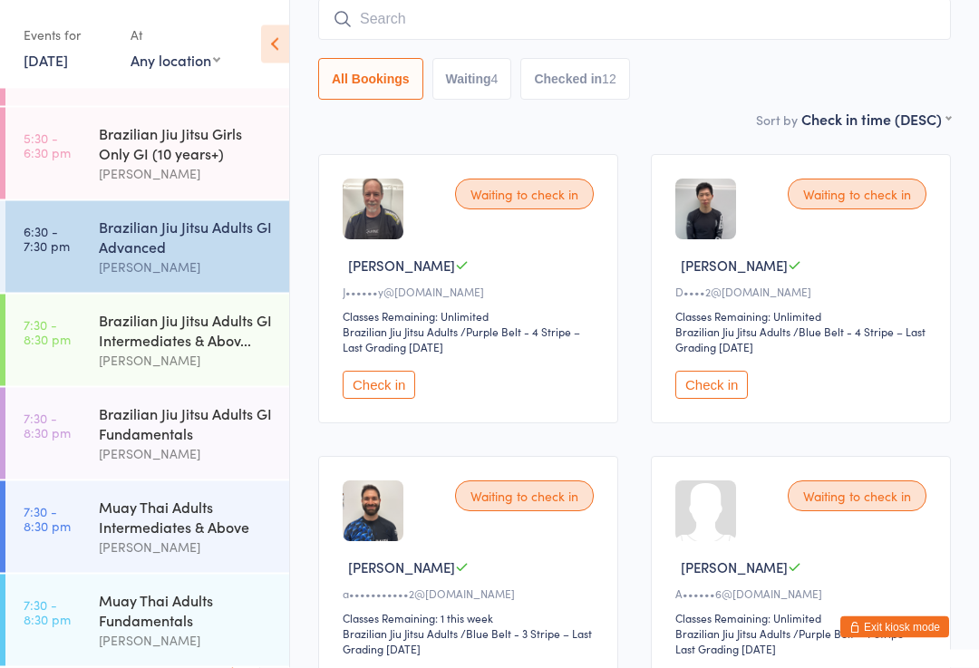
scroll to position [164, 0]
click at [668, 21] on input "search" at bounding box center [634, 19] width 633 height 42
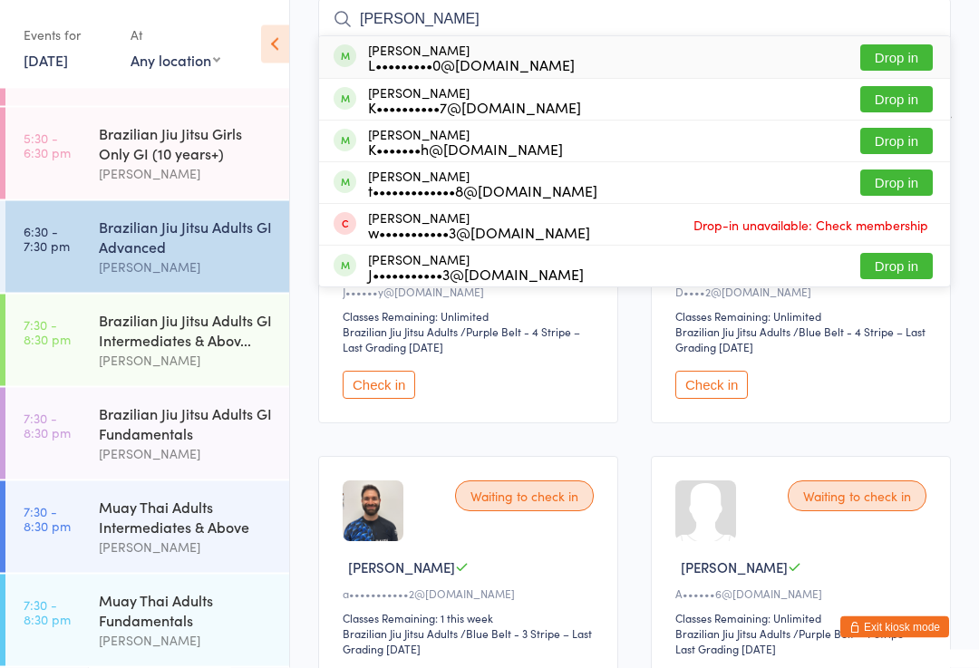
type input "[PERSON_NAME]"
click at [901, 144] on button "Drop in" at bounding box center [896, 142] width 73 height 26
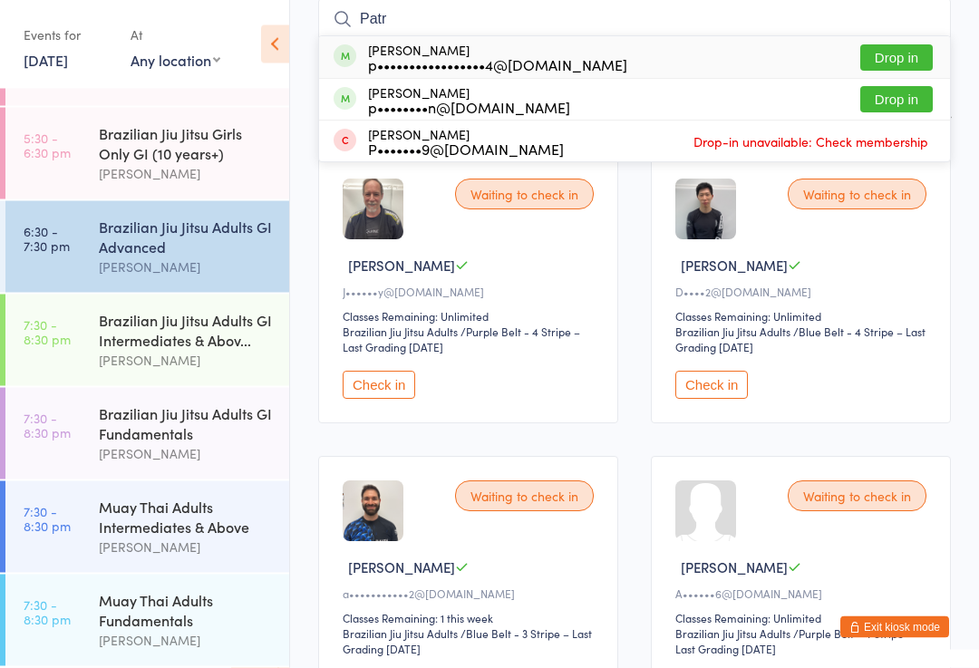
type input "Patr"
click at [909, 50] on button "Drop in" at bounding box center [896, 58] width 73 height 26
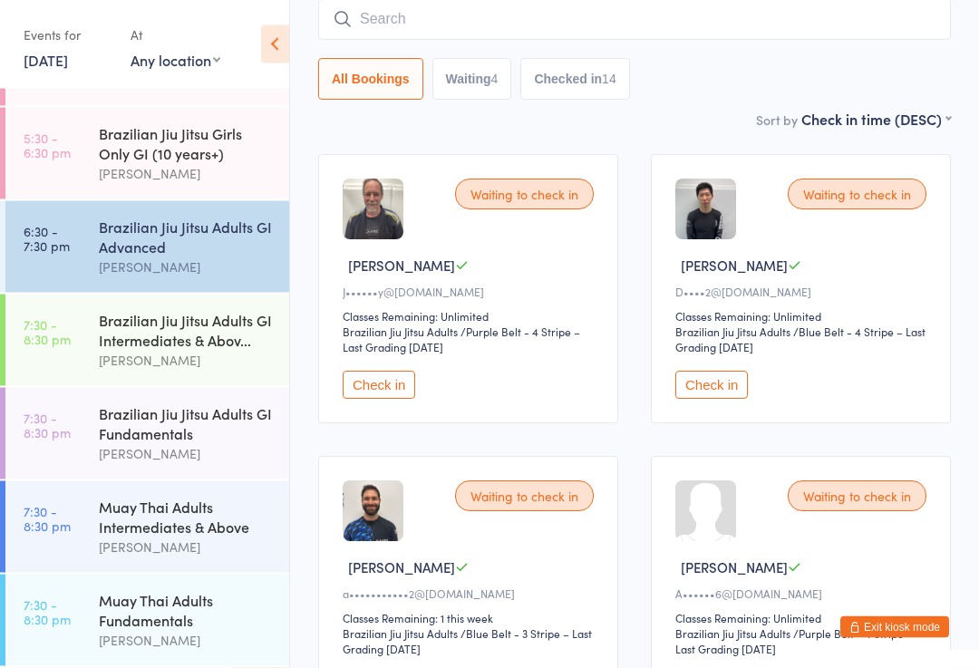
scroll to position [164, 0]
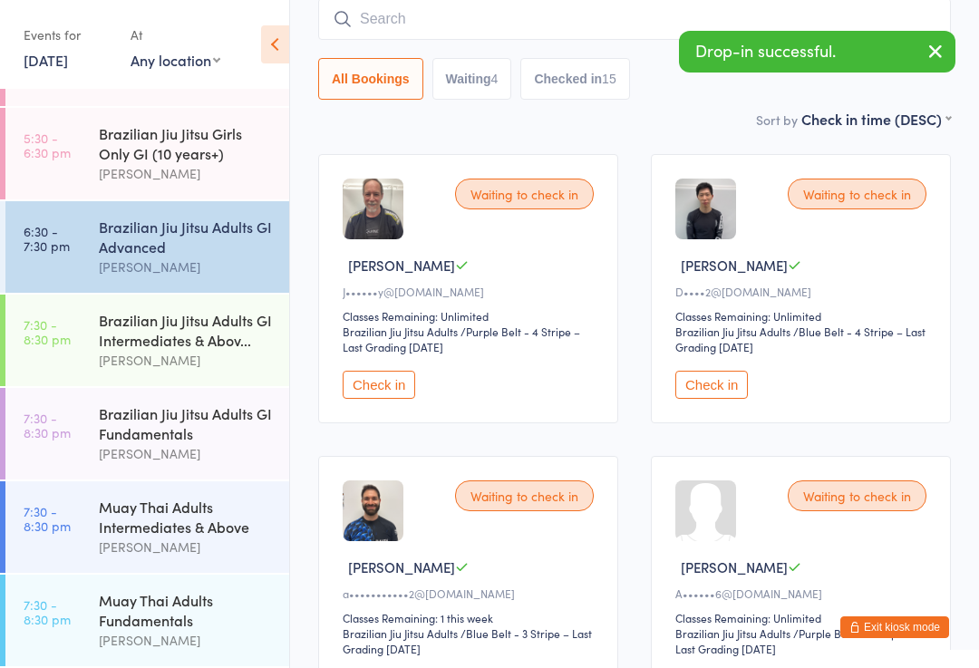
click at [232, 322] on div "Brazilian Jiu Jitsu Adults GI Intermediates & Abov..." at bounding box center [186, 330] width 175 height 40
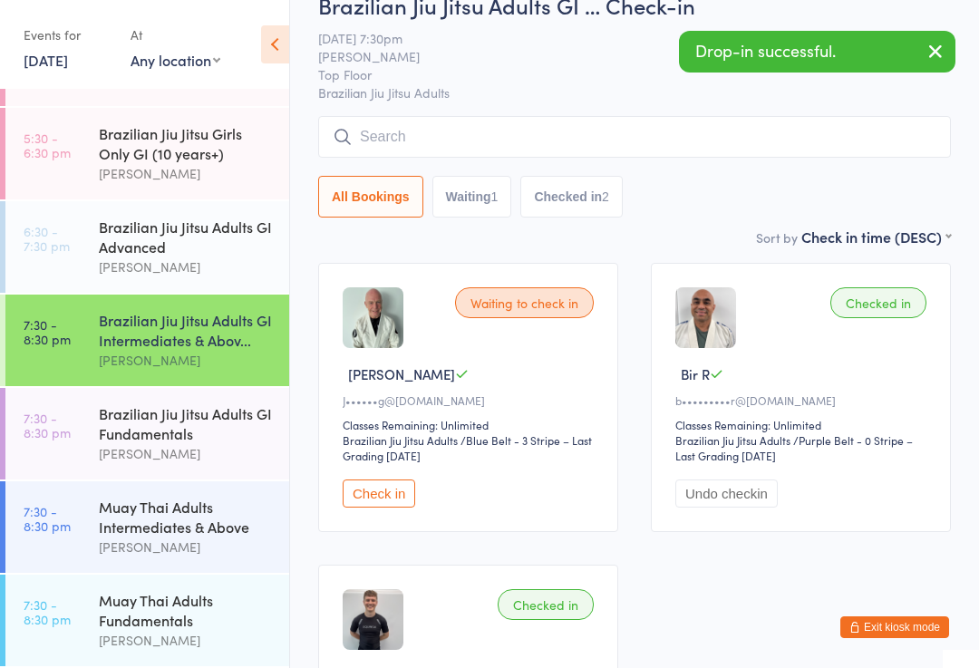
scroll to position [60, 0]
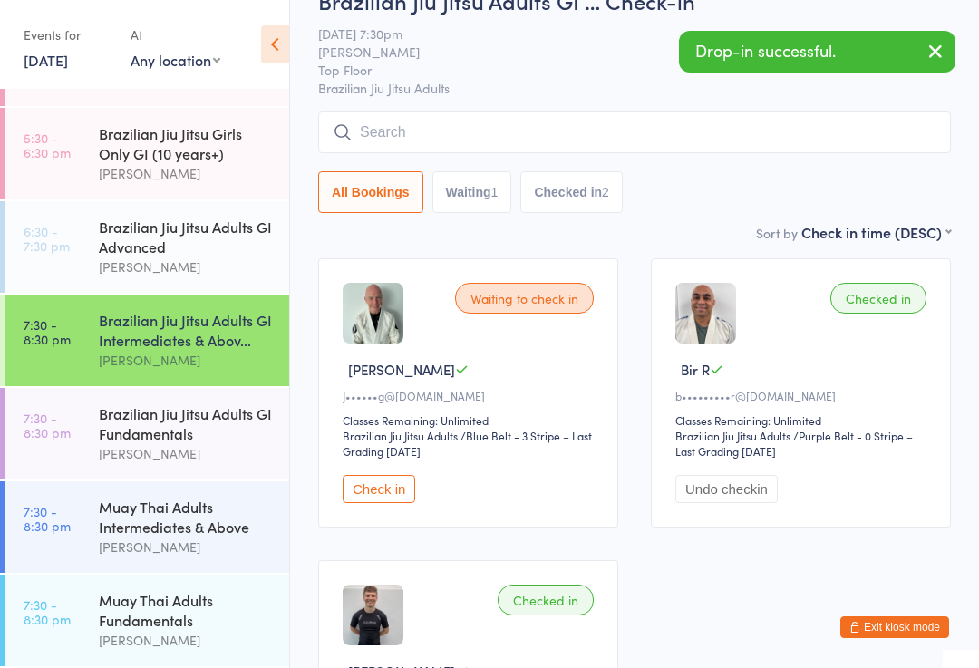
click at [700, 124] on input "search" at bounding box center [634, 133] width 633 height 42
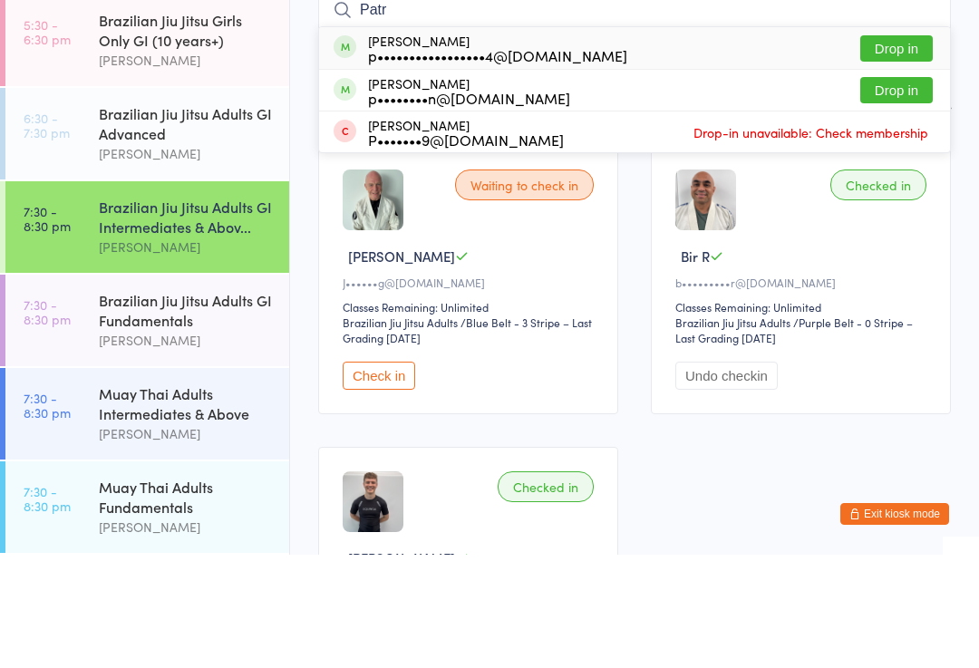
type input "Patr"
click at [912, 149] on button "Drop in" at bounding box center [896, 162] width 73 height 26
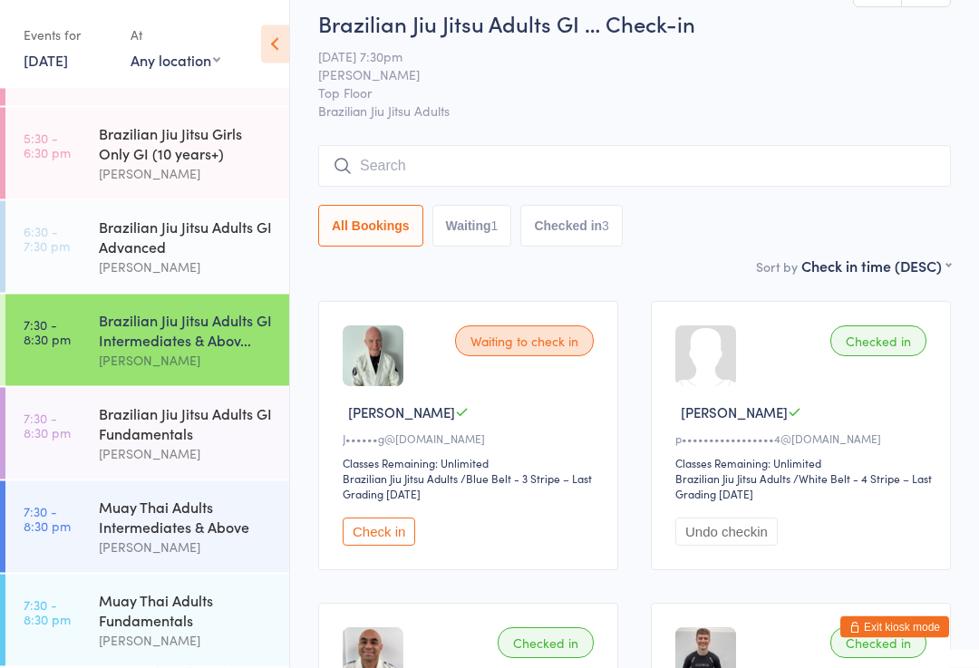
scroll to position [0, 0]
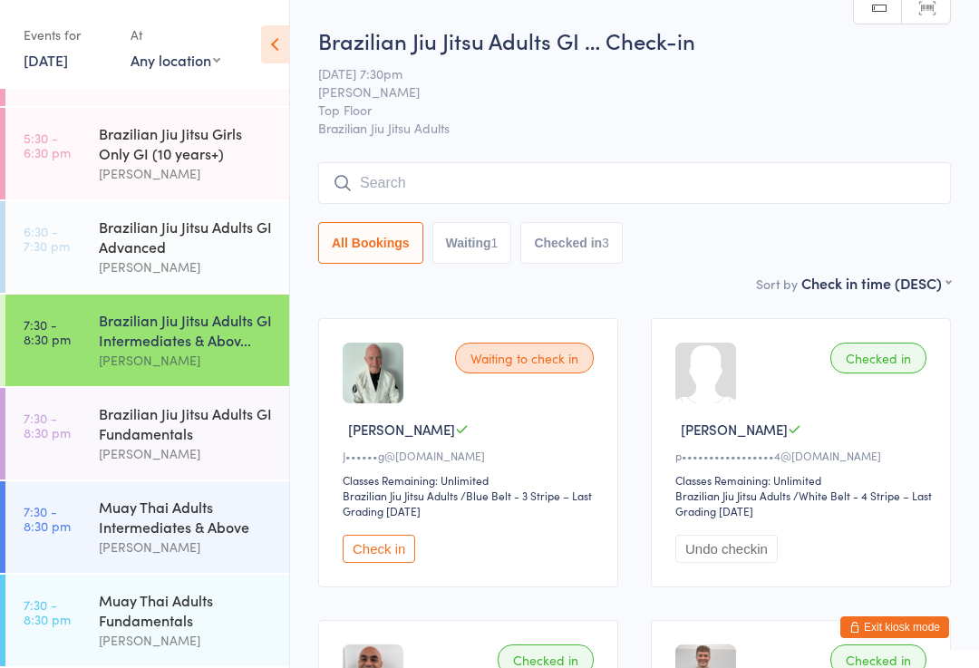
click at [442, 183] on input "search" at bounding box center [634, 183] width 633 height 42
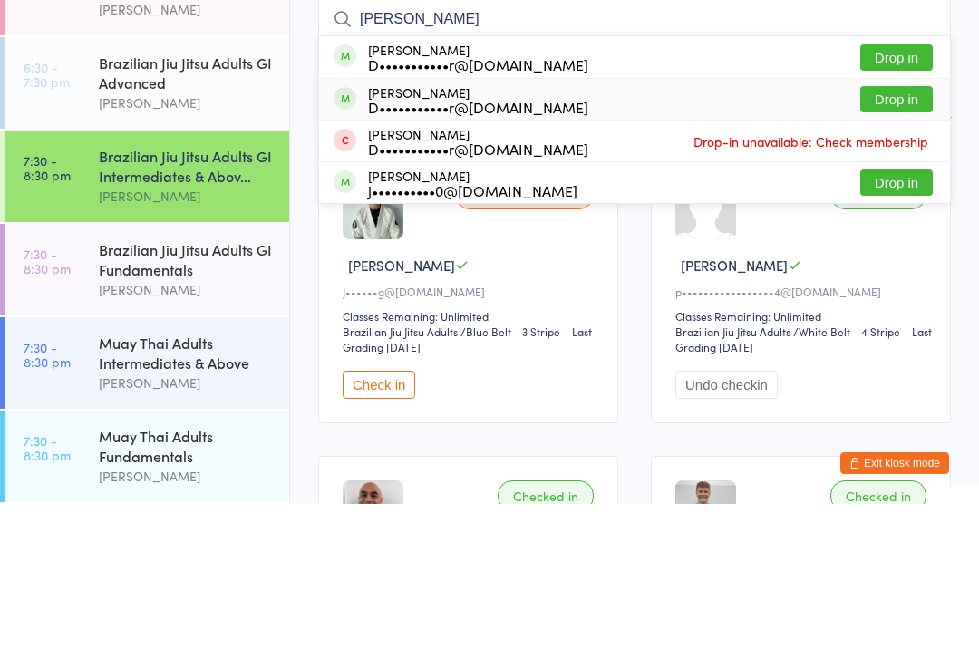
type input "[PERSON_NAME]"
click at [449, 264] on div "D•••••••••••r@[DOMAIN_NAME]" at bounding box center [478, 271] width 220 height 15
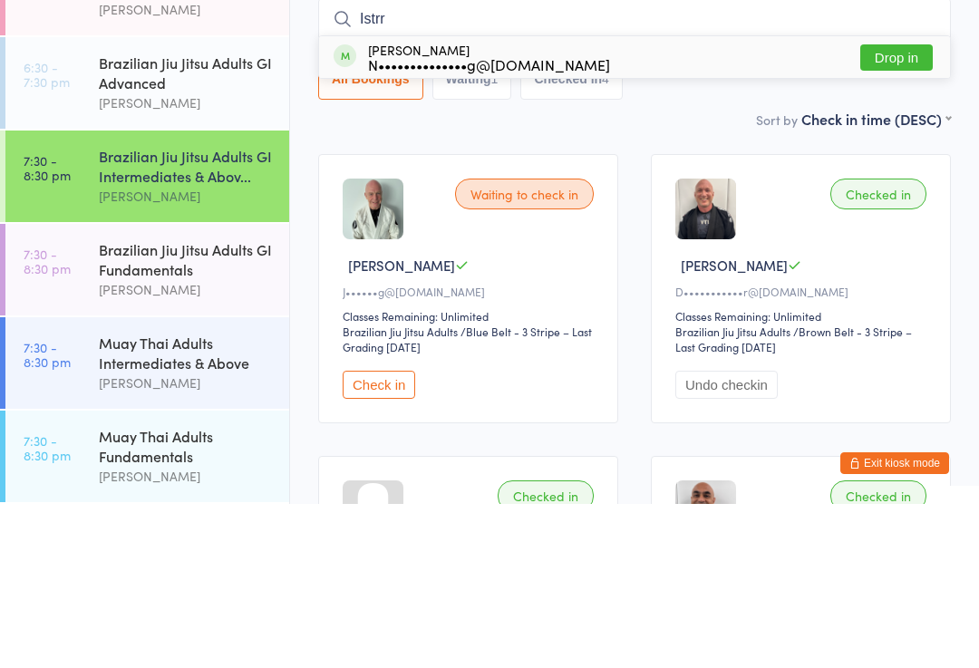
type input "Istrr"
click at [914, 209] on button "Drop in" at bounding box center [896, 222] width 73 height 26
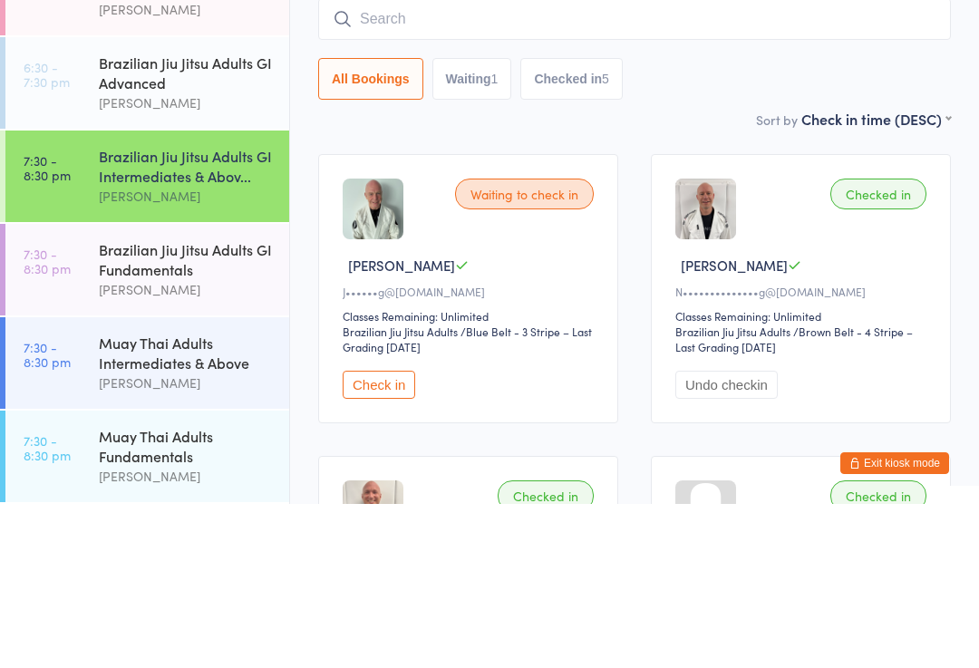
click at [761, 222] on div "All Bookings Waiting 1 Checked in 5" at bounding box center [634, 243] width 633 height 42
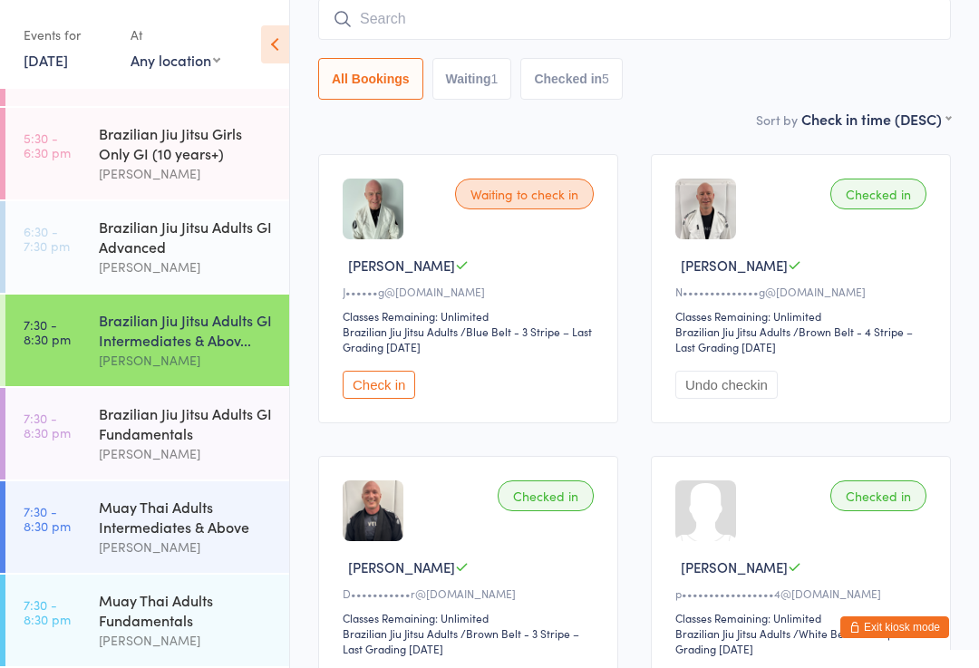
click at [402, 25] on input "search" at bounding box center [634, 19] width 633 height 42
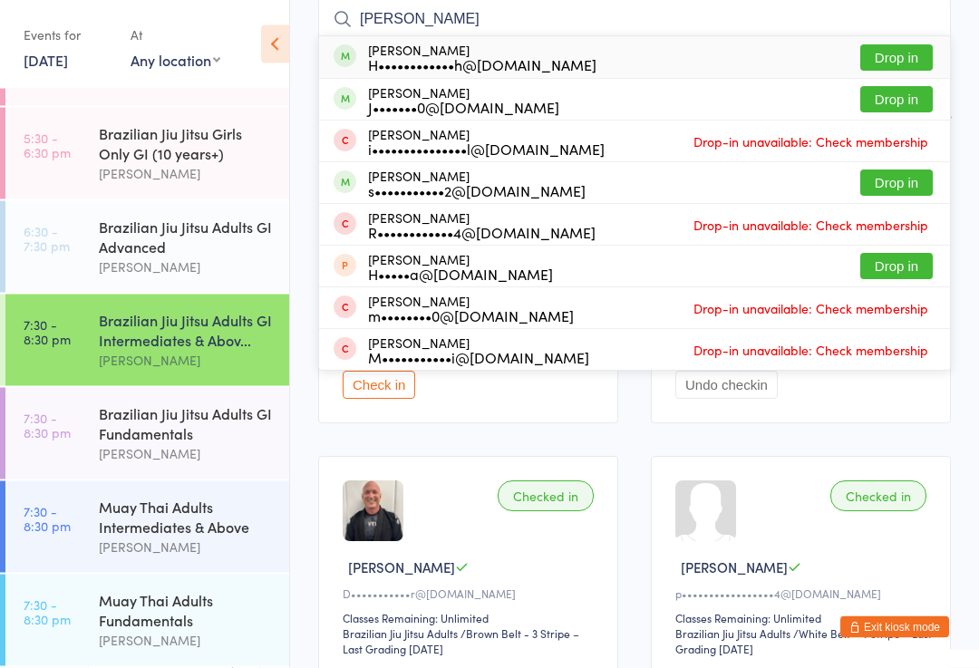
type input "[PERSON_NAME]"
click at [467, 73] on div "H••••••••••••h@[DOMAIN_NAME]" at bounding box center [482, 65] width 228 height 15
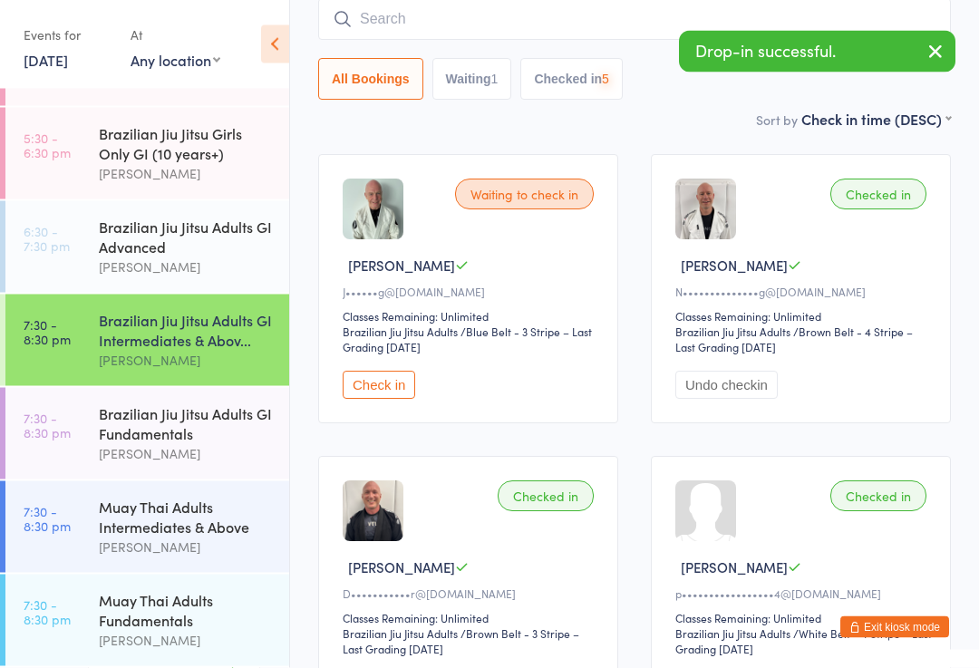
scroll to position [164, 0]
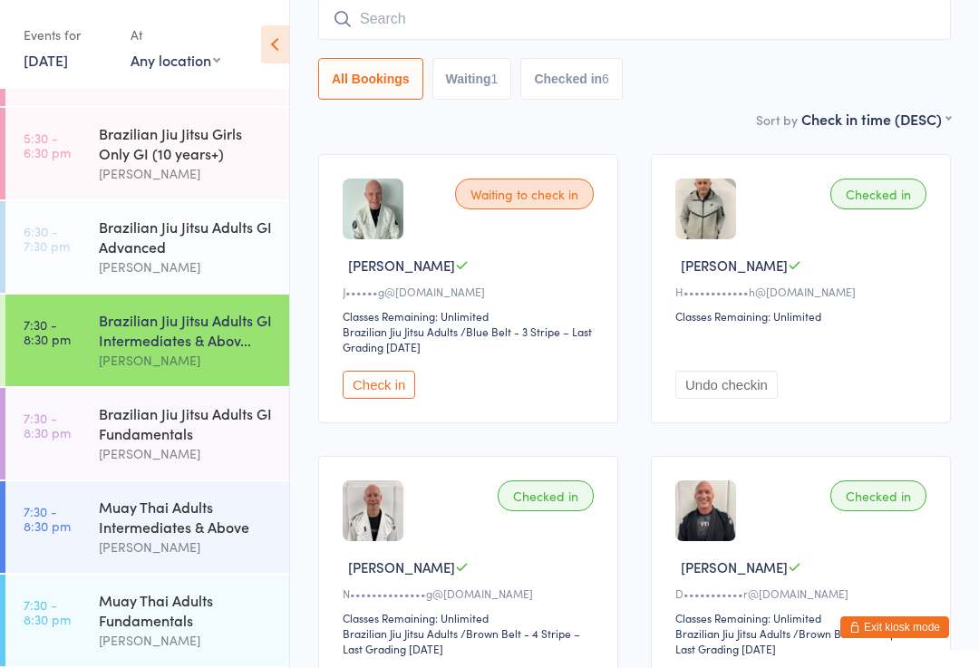
click at [404, 26] on input "search" at bounding box center [634, 19] width 633 height 42
type input "[PERSON_NAME]"
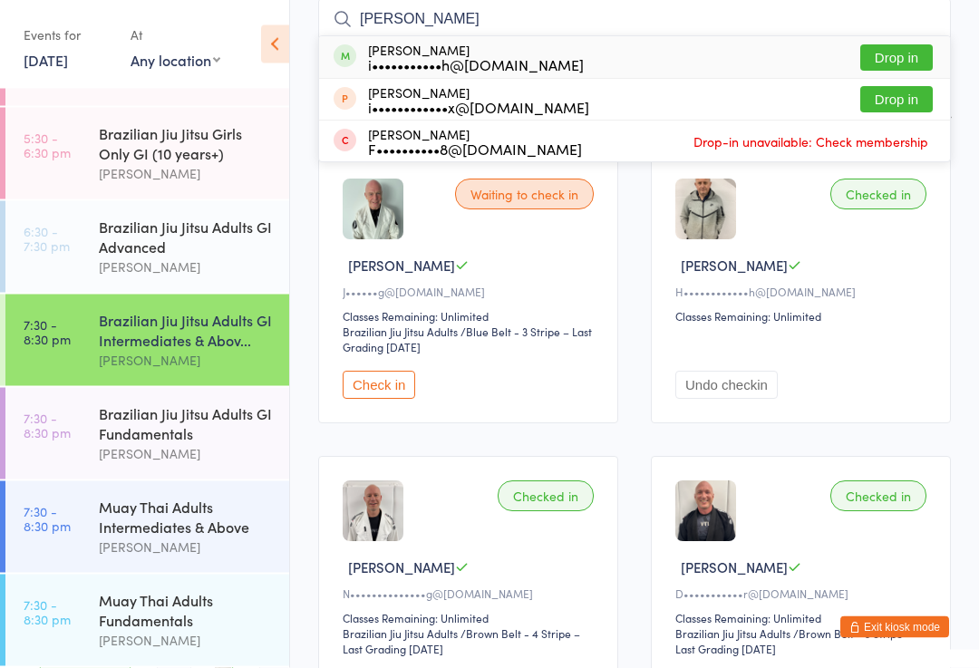
click at [899, 46] on button "Drop in" at bounding box center [896, 58] width 73 height 26
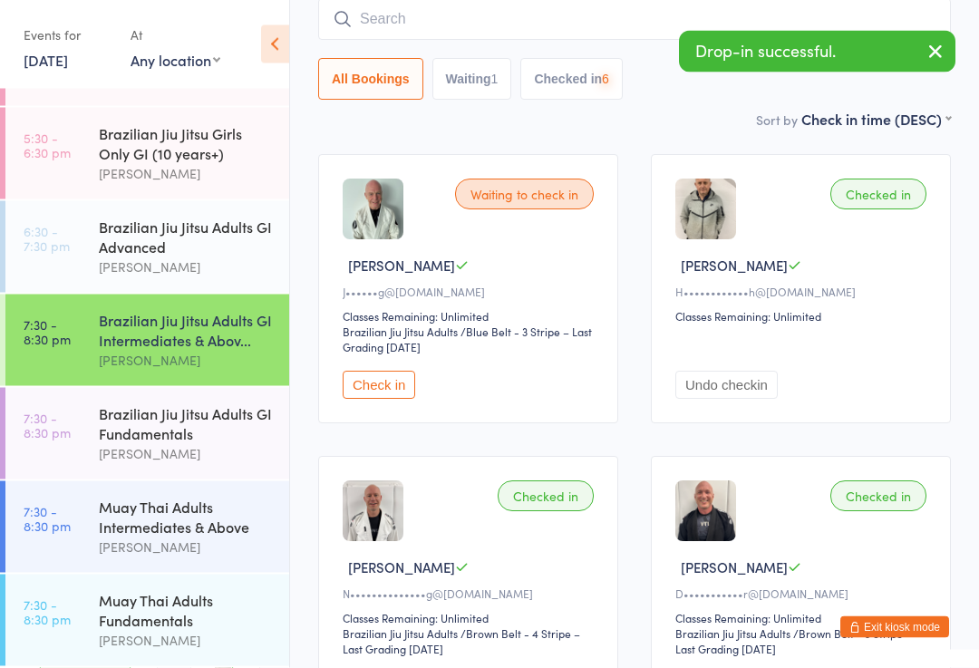
scroll to position [164, 0]
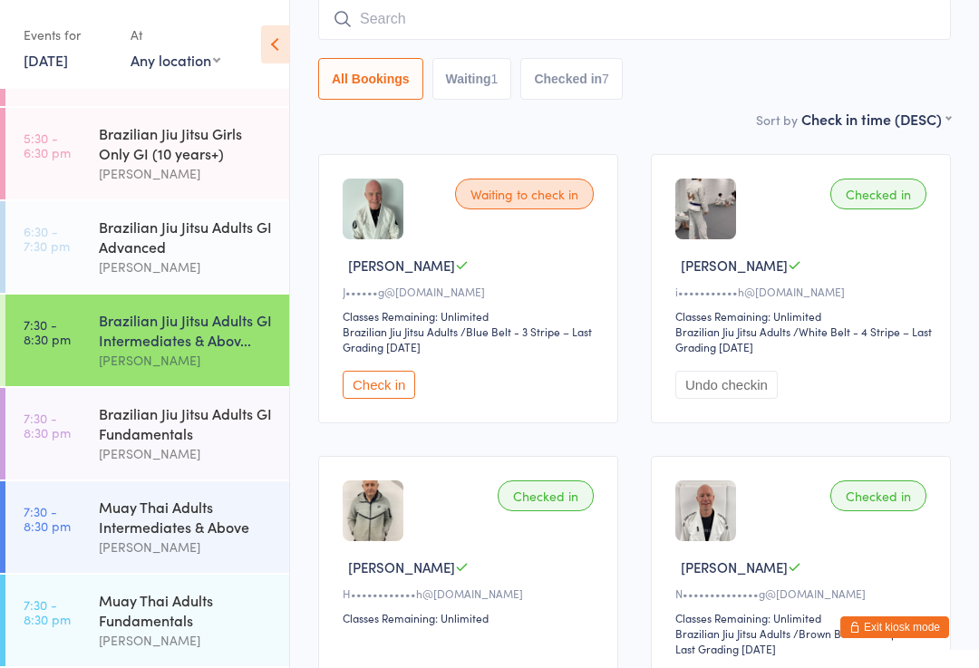
click at [217, 443] on div "Brazilian Jiu Jitsu Adults GI Fundamentals" at bounding box center [186, 423] width 175 height 40
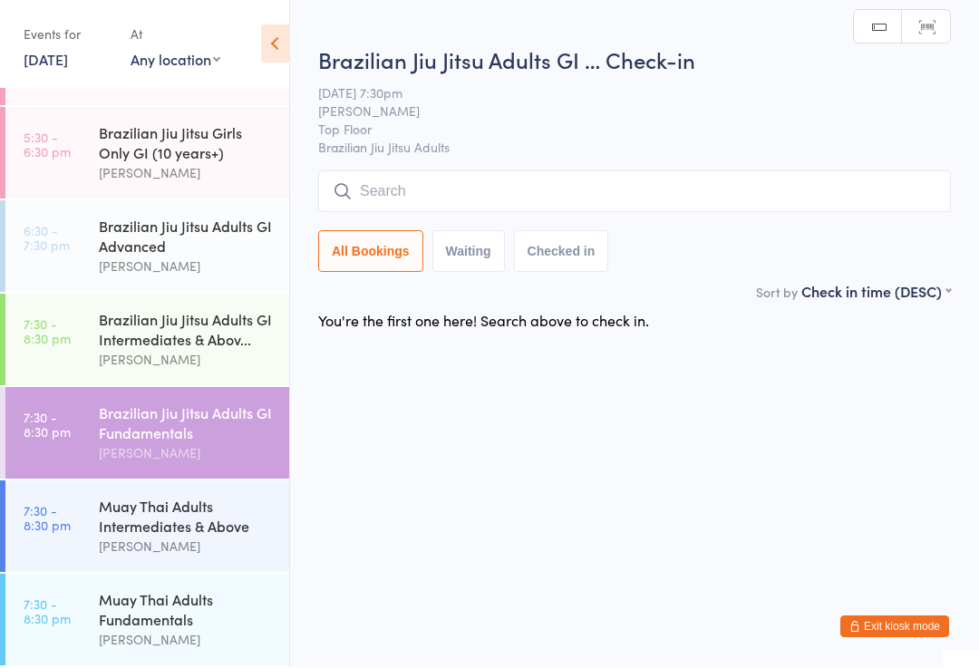
click at [148, 558] on div "[PERSON_NAME]" at bounding box center [186, 547] width 175 height 21
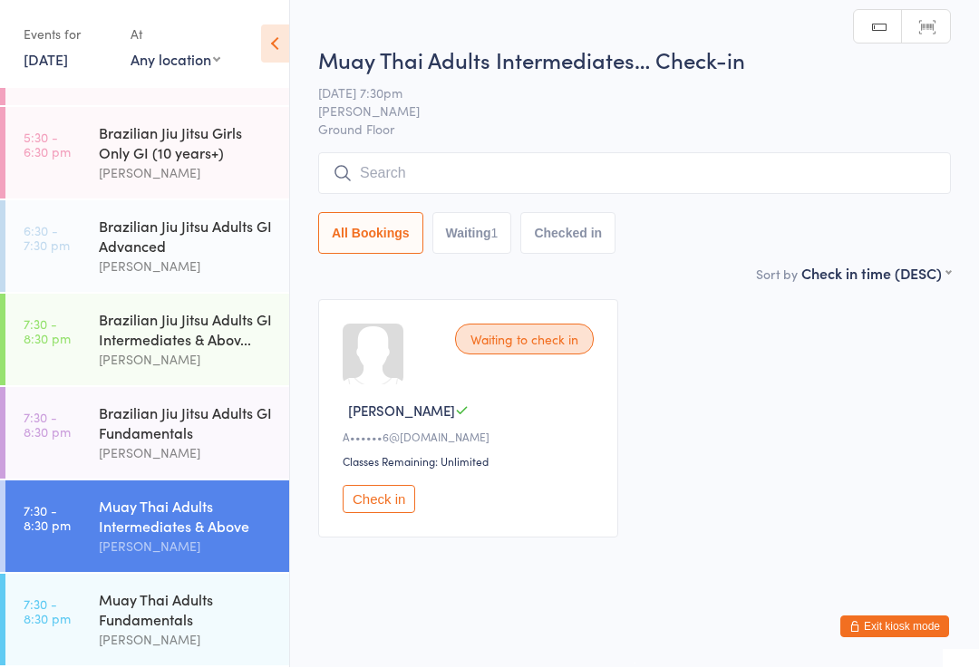
scroll to position [1, 0]
click at [171, 350] on div "Brazilian Jiu Jitsu Adults GI Intermediates & Abov..." at bounding box center [186, 330] width 175 height 40
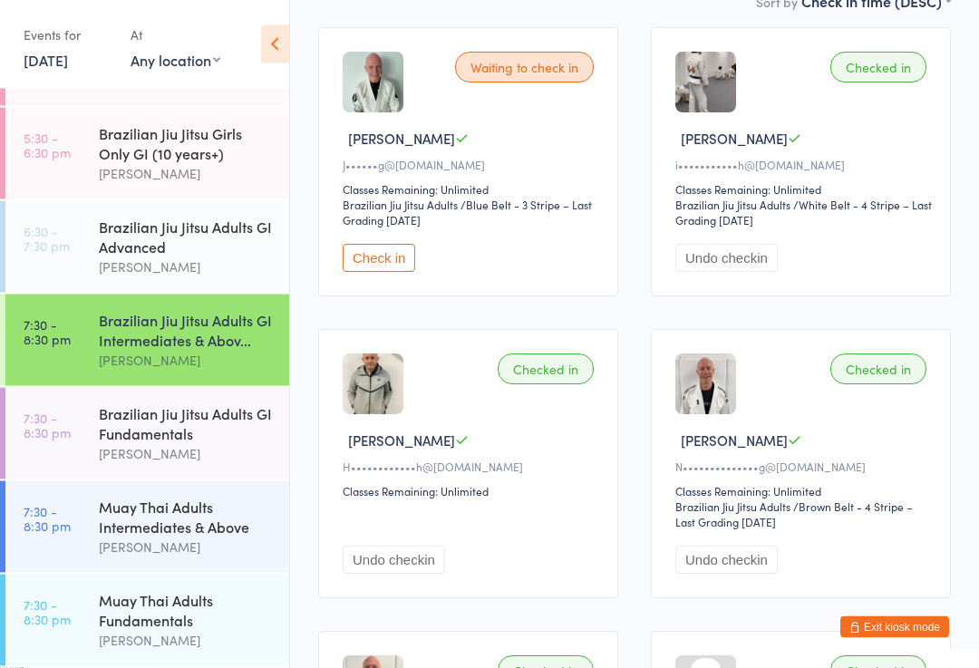
scroll to position [292, 0]
click at [189, 443] on div "Brazilian Jiu Jitsu Adults GI Fundamentals" at bounding box center [186, 423] width 175 height 40
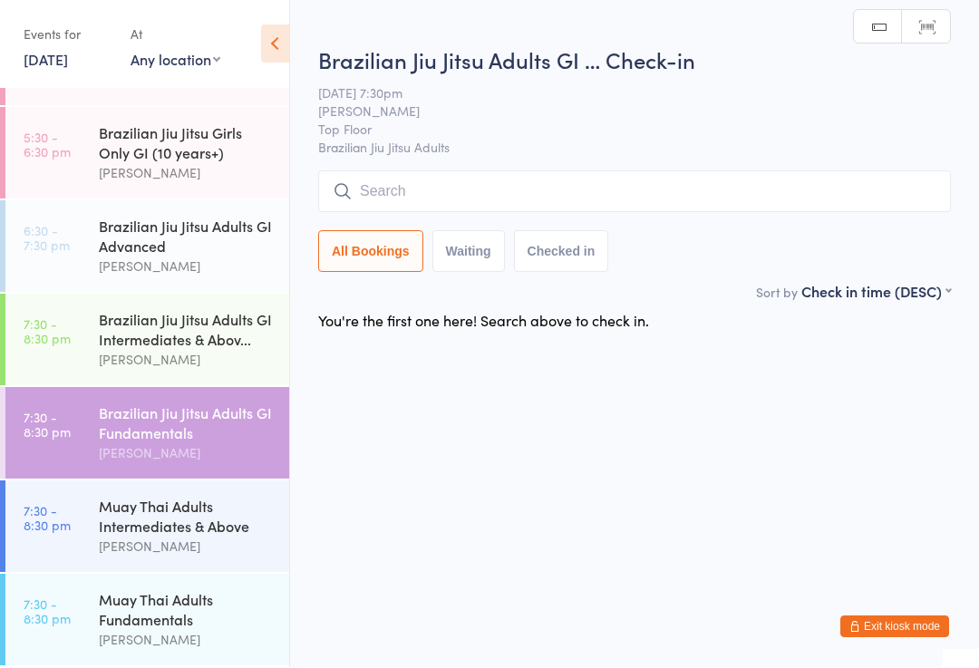
click at [180, 350] on div "Brazilian Jiu Jitsu Adults GI Intermediates & Abov..." at bounding box center [186, 330] width 175 height 40
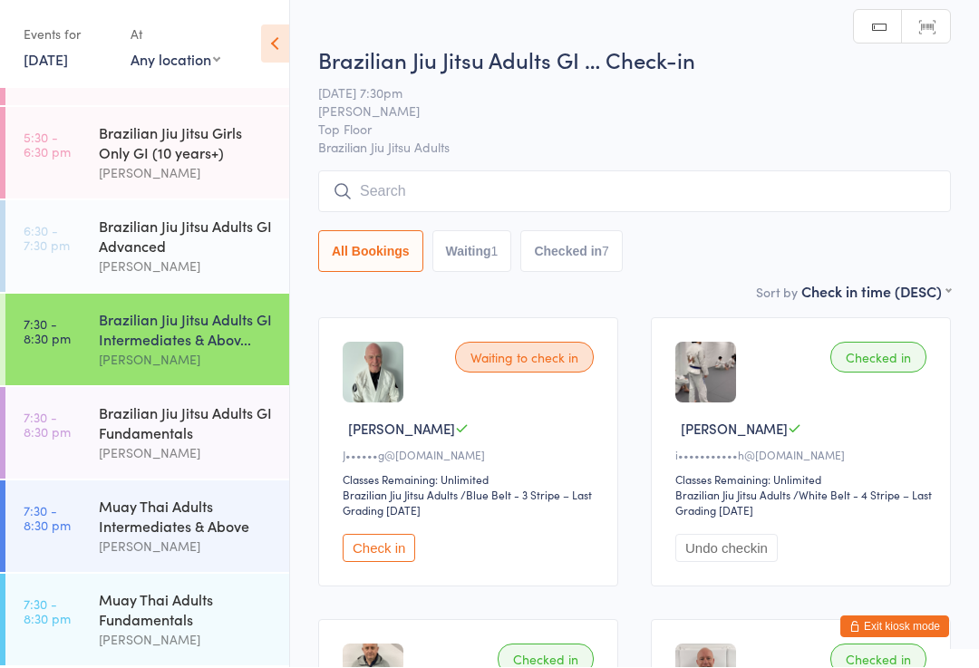
scroll to position [1, 0]
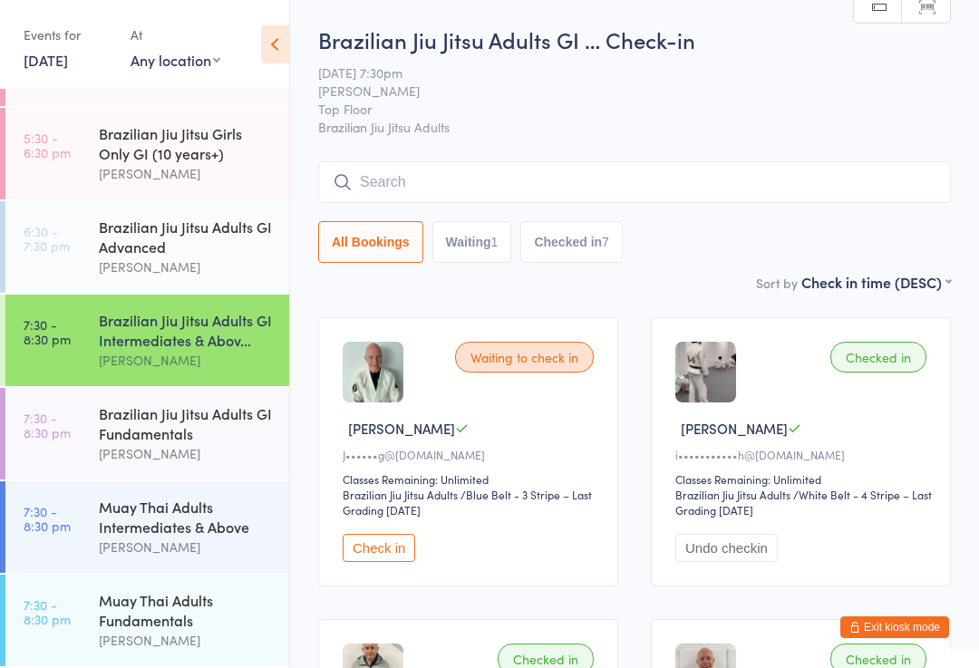
click at [174, 537] on div "Muay Thai Adults Intermediates & Above" at bounding box center [186, 517] width 175 height 40
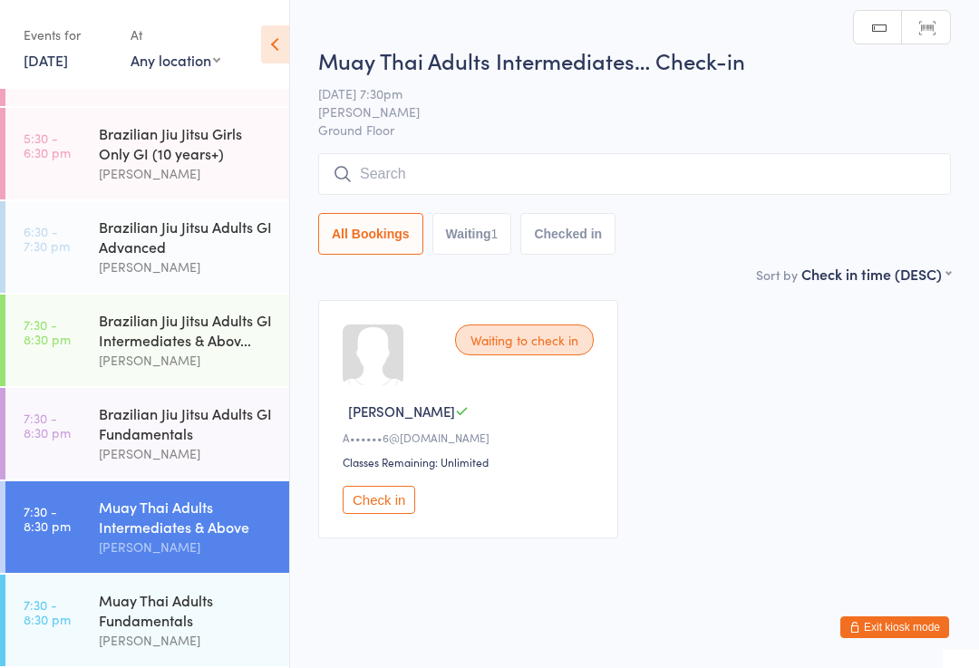
click at [576, 176] on input "search" at bounding box center [634, 174] width 633 height 42
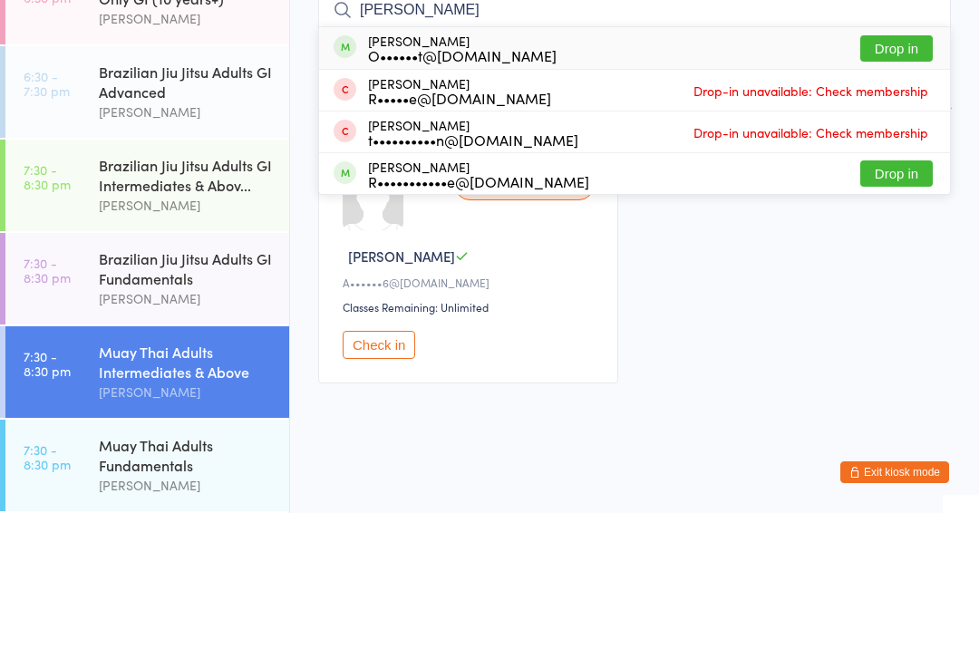
type input "[PERSON_NAME]"
click at [901, 190] on button "Drop in" at bounding box center [896, 203] width 73 height 26
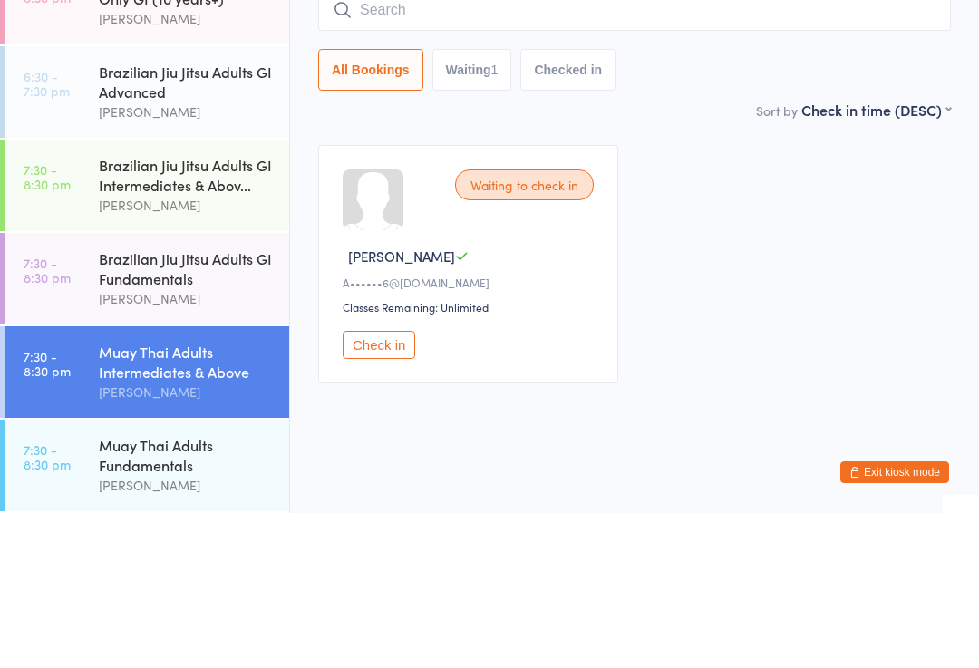
scroll to position [19, 0]
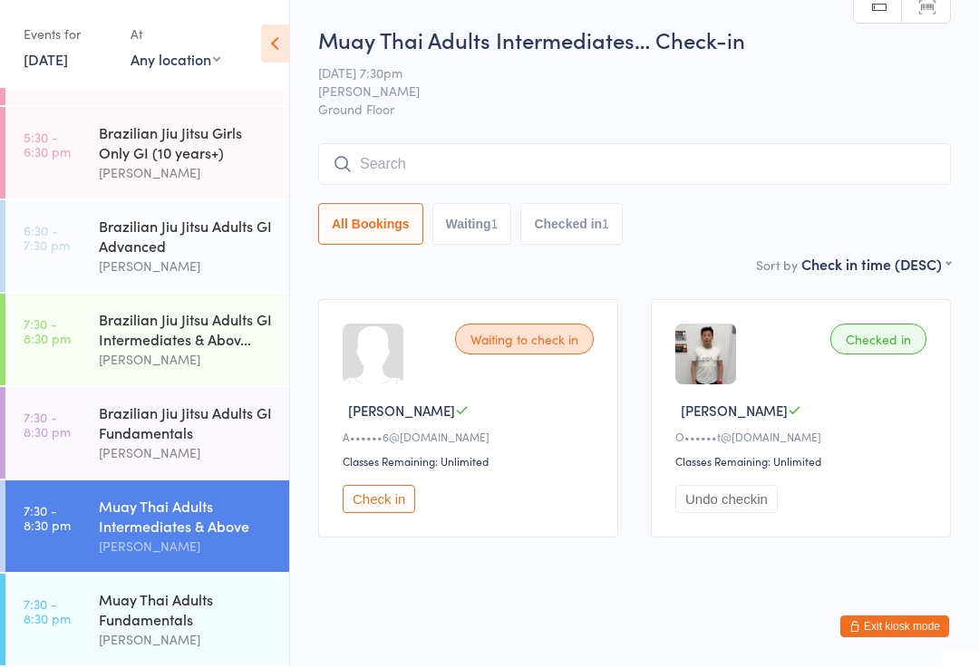
click at [555, 144] on input "search" at bounding box center [634, 165] width 633 height 42
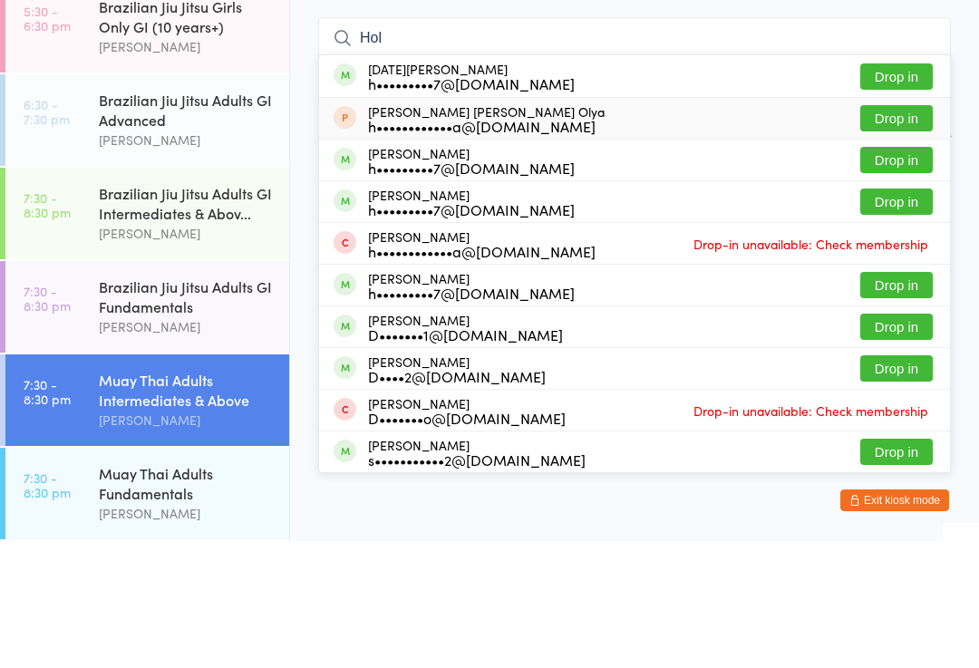
type input "Hol"
click at [539, 246] on div "h••••••••••••a@[DOMAIN_NAME]" at bounding box center [486, 253] width 237 height 15
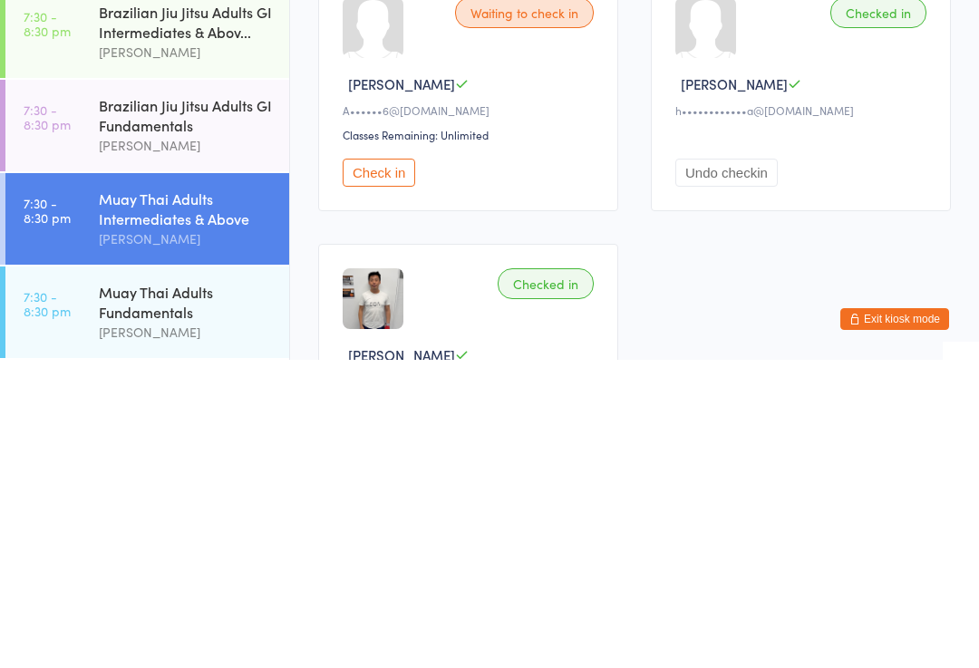
scroll to position [606, 0]
click at [121, 590] on div "Muay Thai Adults Fundamentals" at bounding box center [186, 610] width 175 height 40
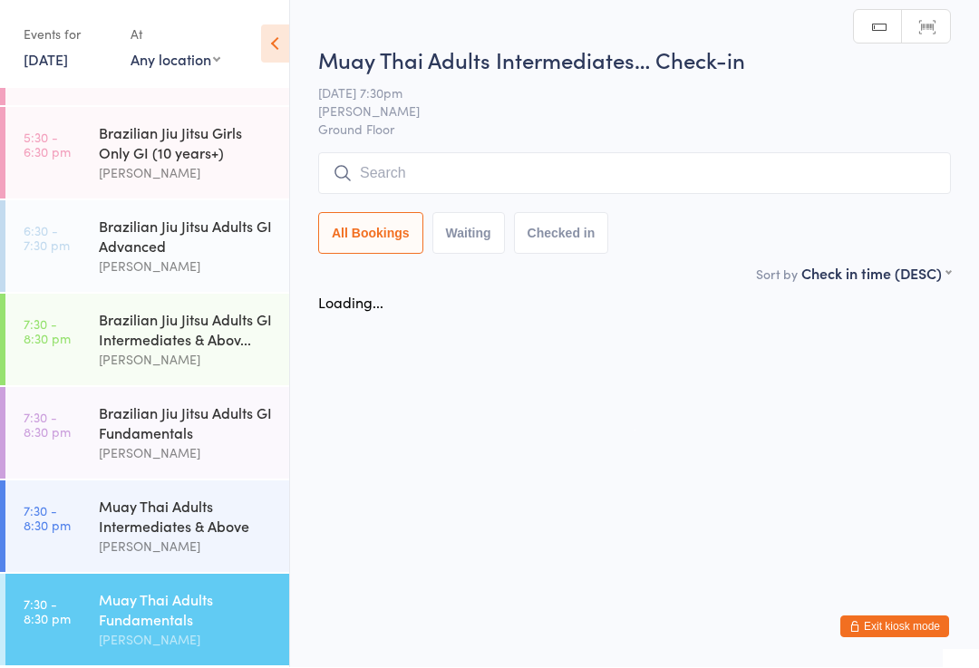
scroll to position [1, 0]
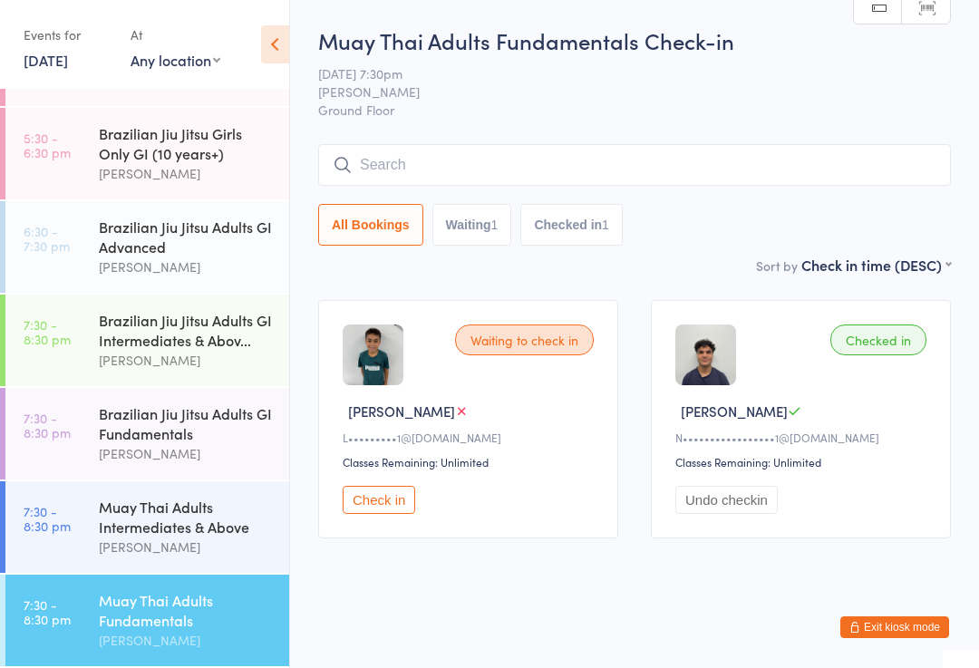
click at [575, 151] on input "search" at bounding box center [634, 165] width 633 height 42
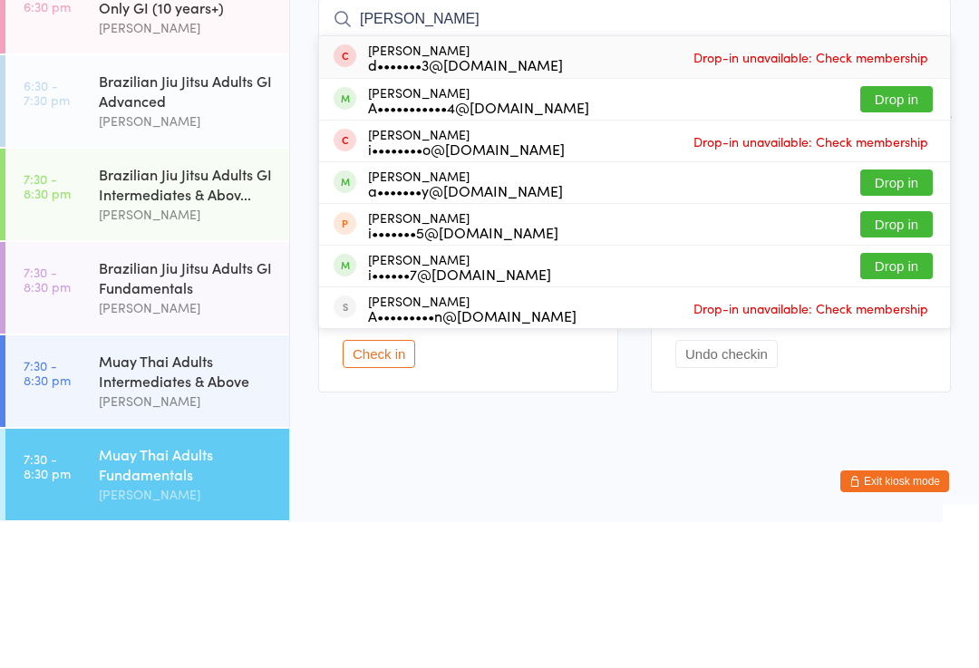
type input "[PERSON_NAME]"
click at [904, 232] on button "Drop in" at bounding box center [896, 245] width 73 height 26
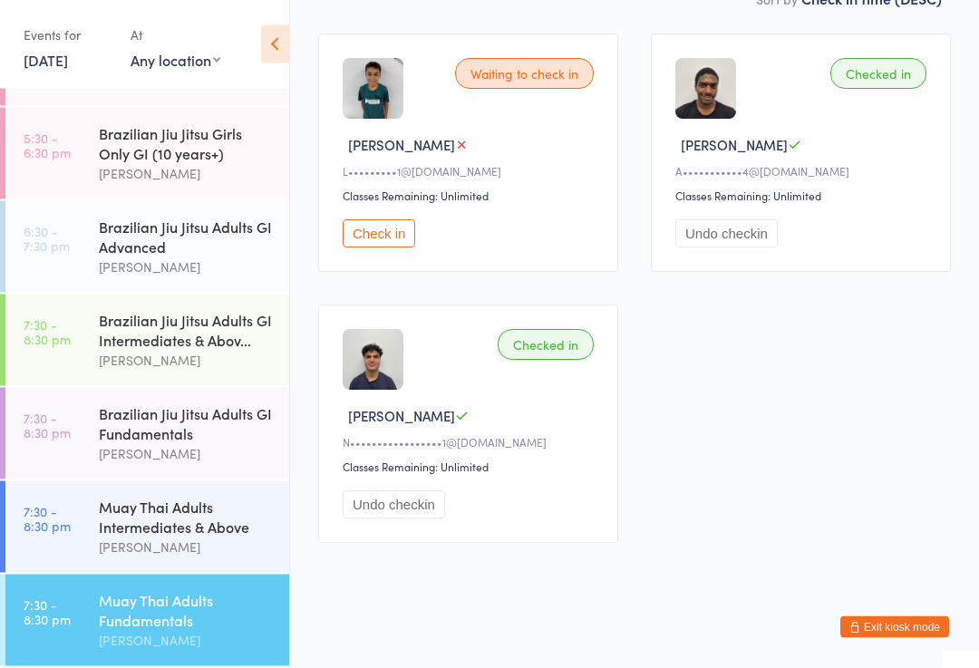
scroll to position [266, 0]
click at [134, 623] on div "Muay Thai Adults Fundamentals" at bounding box center [186, 610] width 175 height 40
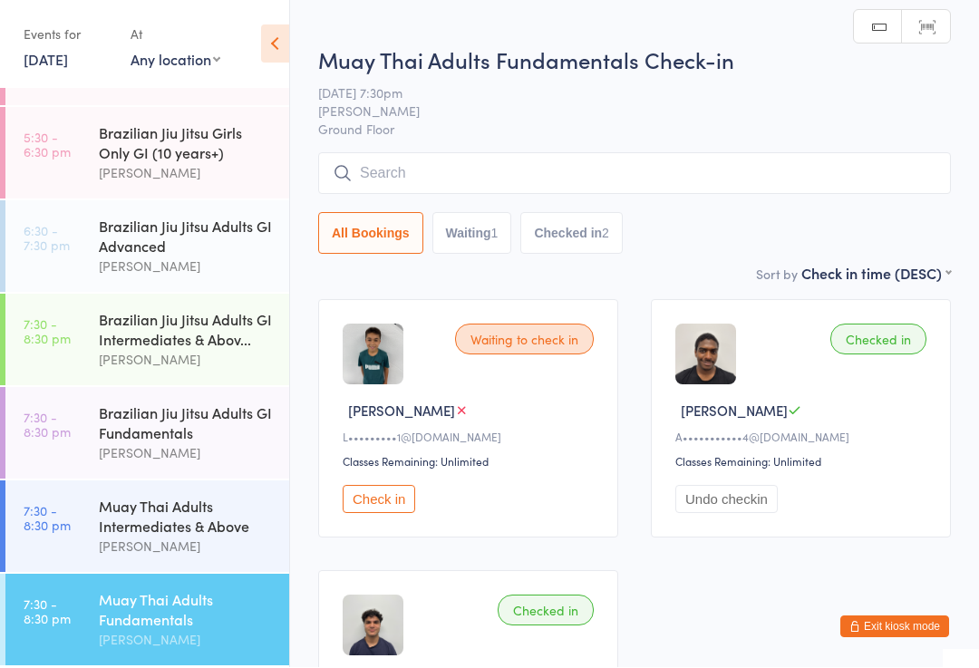
scroll to position [1, 0]
click at [624, 173] on input "search" at bounding box center [634, 173] width 633 height 42
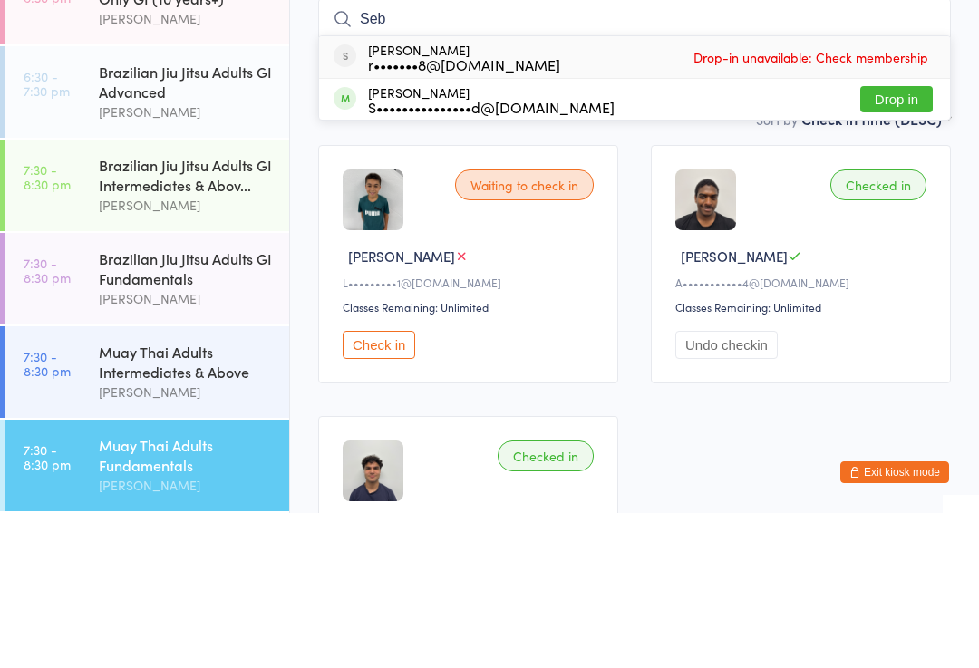
type input "Seb"
click at [900, 241] on button "Drop in" at bounding box center [896, 254] width 73 height 26
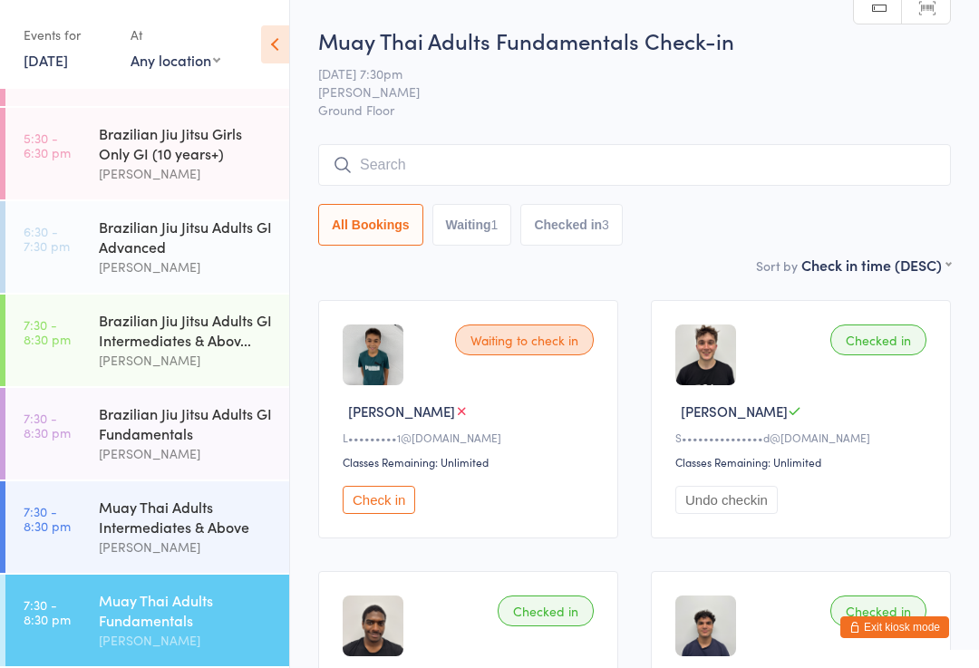
scroll to position [606, 0]
click at [180, 443] on div "[PERSON_NAME]" at bounding box center [186, 453] width 175 height 21
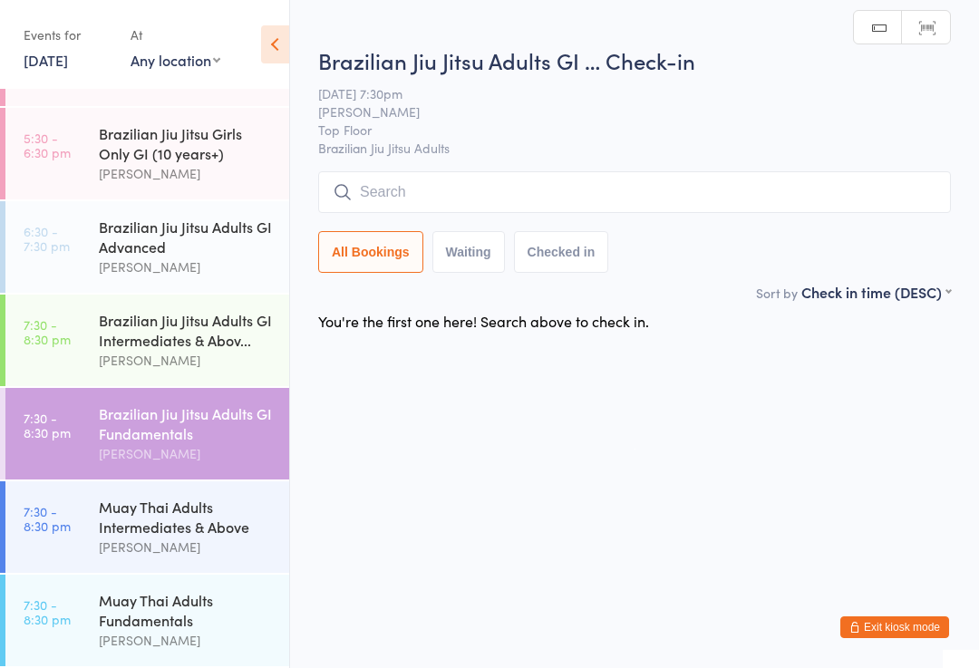
click at [213, 590] on div "Muay Thai Adults Fundamentals" at bounding box center [186, 610] width 175 height 40
